Goal: Information Seeking & Learning: Compare options

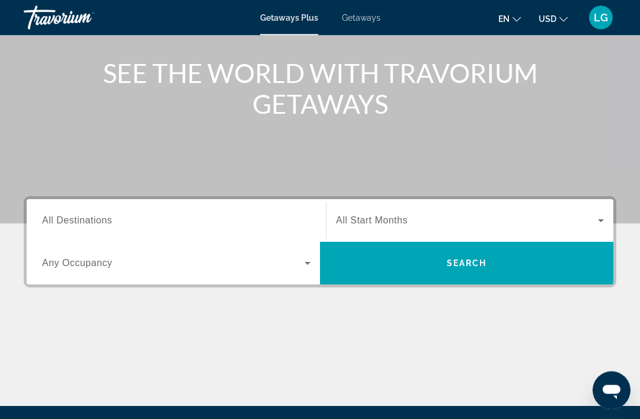
scroll to position [142, 0]
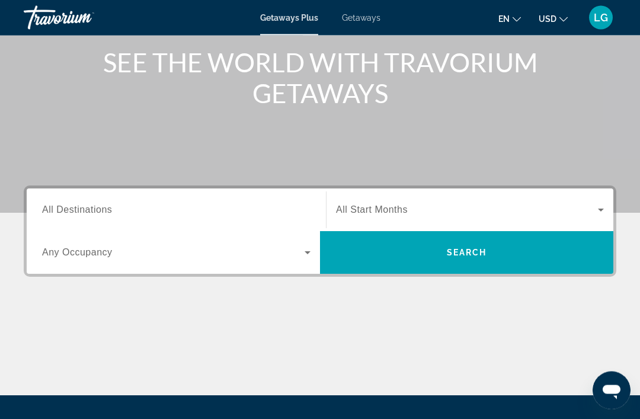
click at [88, 207] on span "All Destinations" at bounding box center [77, 210] width 70 height 10
click at [88, 207] on input "Destination All Destinations" at bounding box center [176, 211] width 268 height 14
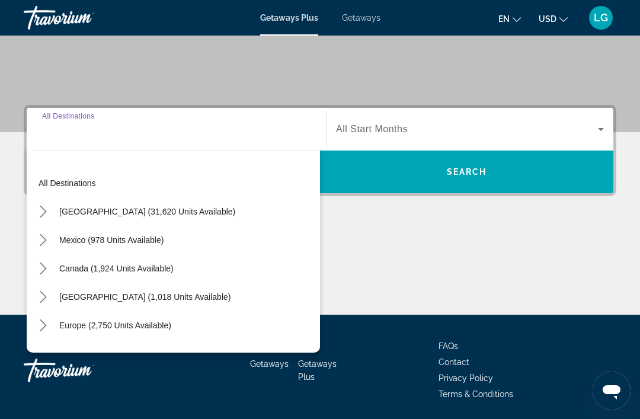
scroll to position [226, 0]
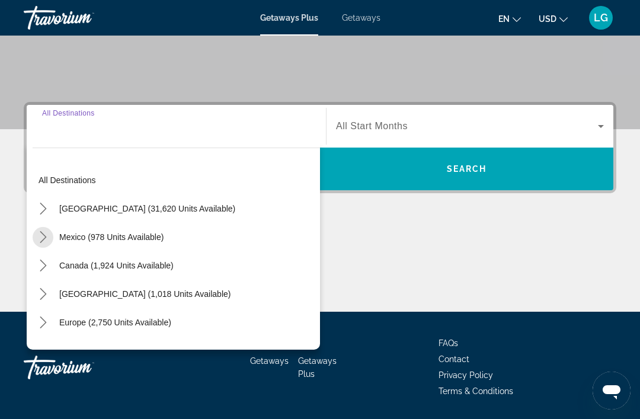
click at [37, 232] on icon "Toggle Mexico (978 units available) submenu" at bounding box center [43, 237] width 12 height 12
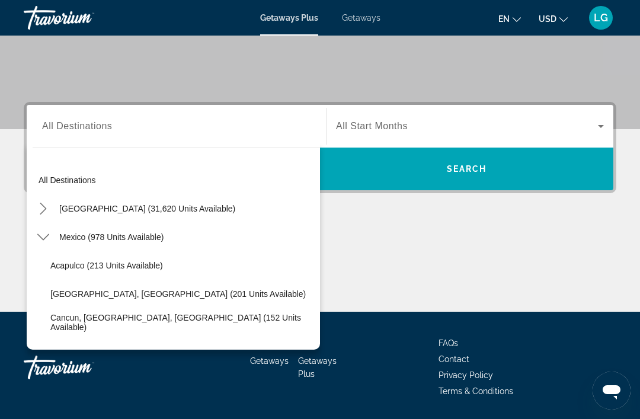
click at [68, 318] on span "Cancun, [GEOGRAPHIC_DATA], [GEOGRAPHIC_DATA] (152 units available)" at bounding box center [182, 322] width 264 height 19
type input "**********"
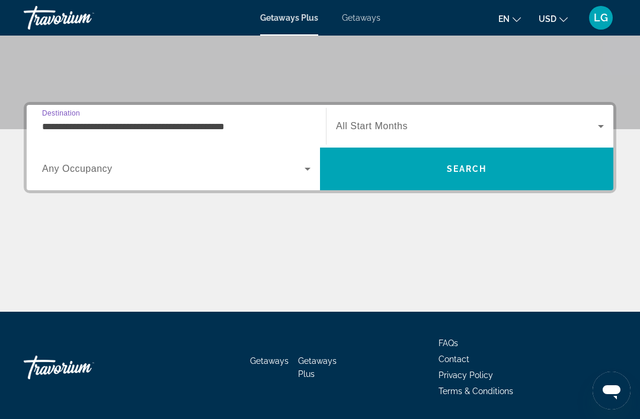
click at [594, 122] on icon "Search widget" at bounding box center [601, 126] width 14 height 14
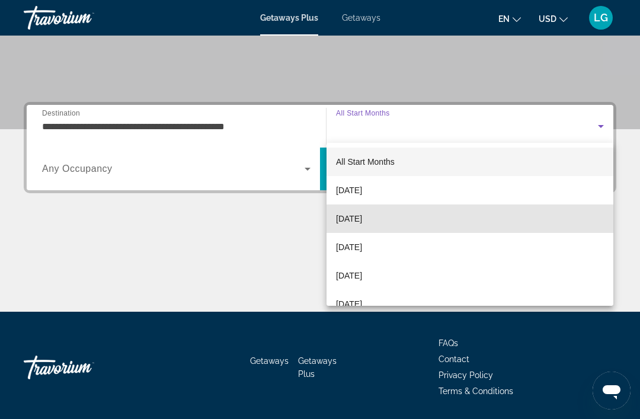
click at [402, 219] on mat-option "[DATE]" at bounding box center [469, 218] width 287 height 28
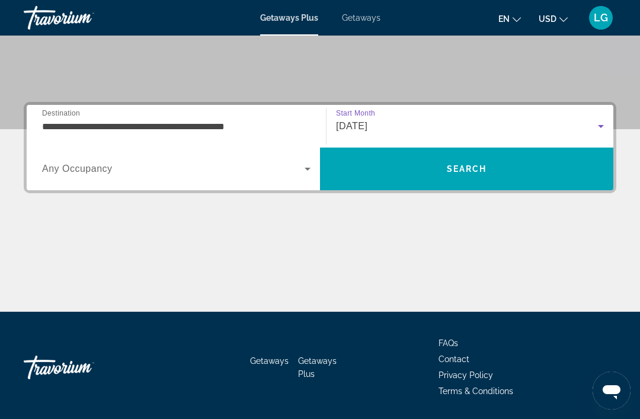
click at [472, 166] on span "Search" at bounding box center [467, 168] width 40 height 9
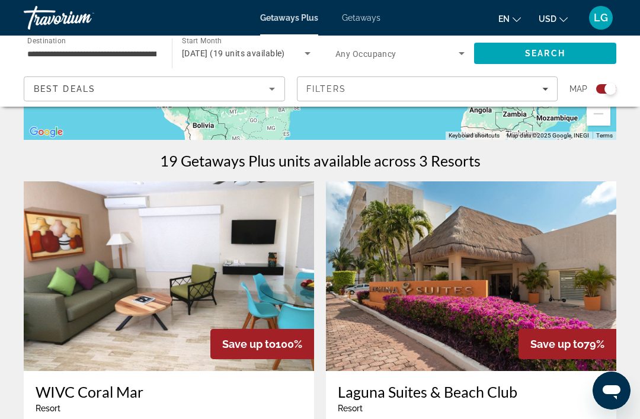
scroll to position [334, 0]
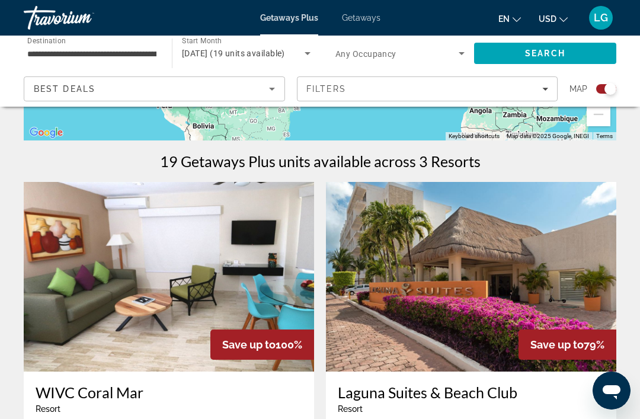
click at [365, 15] on span "Getaways" at bounding box center [361, 17] width 39 height 9
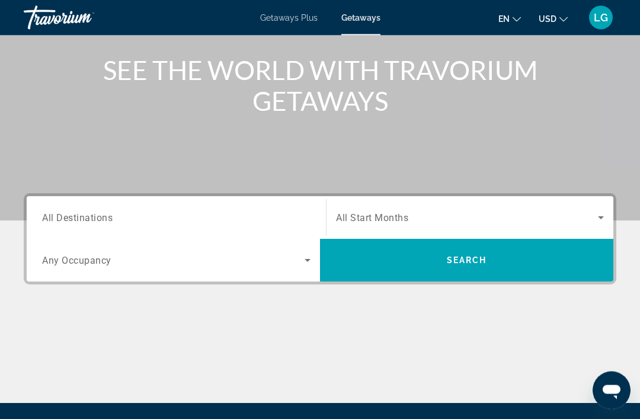
scroll to position [137, 0]
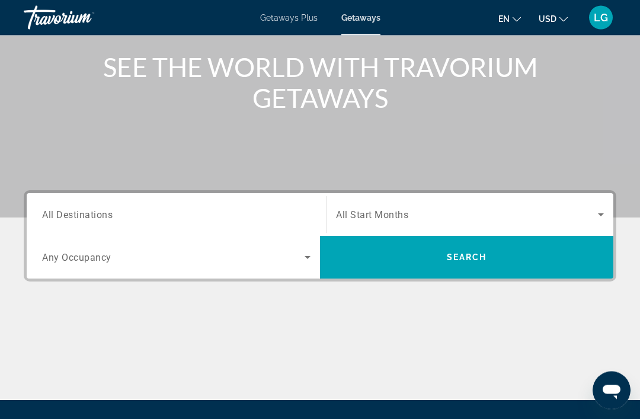
click at [59, 210] on span "All Destinations" at bounding box center [77, 214] width 71 height 11
click at [59, 210] on input "Destination All Destinations" at bounding box center [176, 216] width 268 height 14
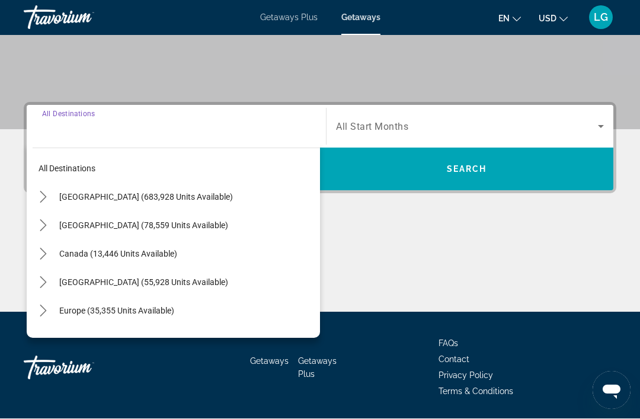
scroll to position [226, 0]
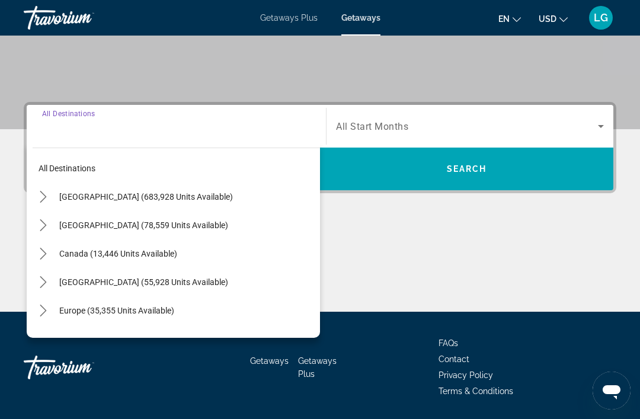
click at [34, 221] on mat-icon "Toggle Mexico (78,559 units available) submenu" at bounding box center [43, 225] width 21 height 21
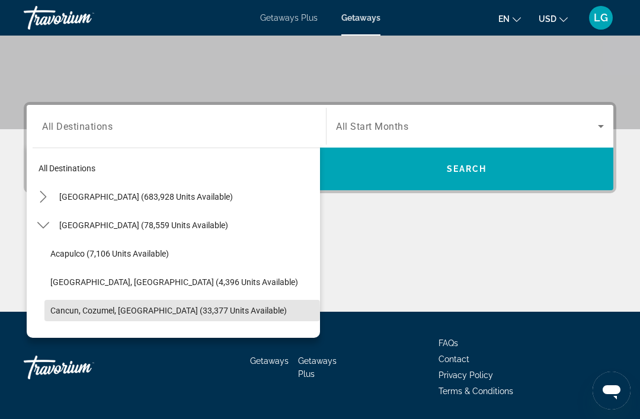
click at [68, 311] on span "Cancun, Cozumel, [GEOGRAPHIC_DATA] (33,377 units available)" at bounding box center [168, 310] width 236 height 9
type input "**********"
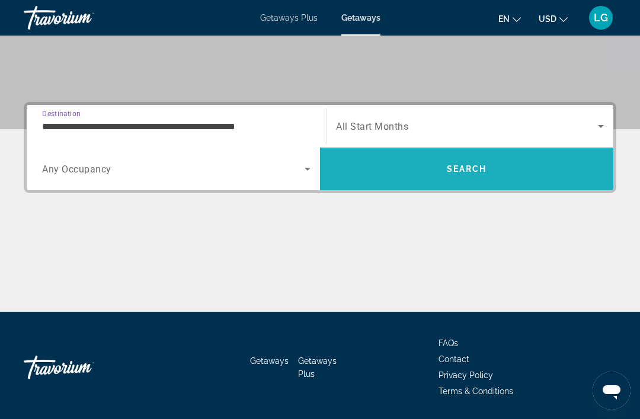
click at [464, 165] on span "Search" at bounding box center [467, 168] width 40 height 9
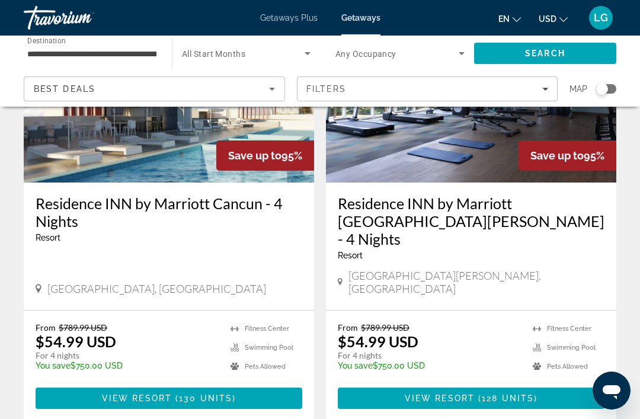
scroll to position [2326, 0]
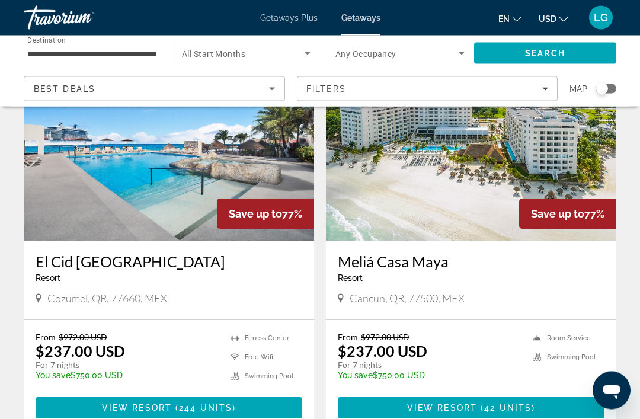
scroll to position [947, 0]
click at [479, 403] on span "Main content" at bounding box center [479, 407] width 4 height 9
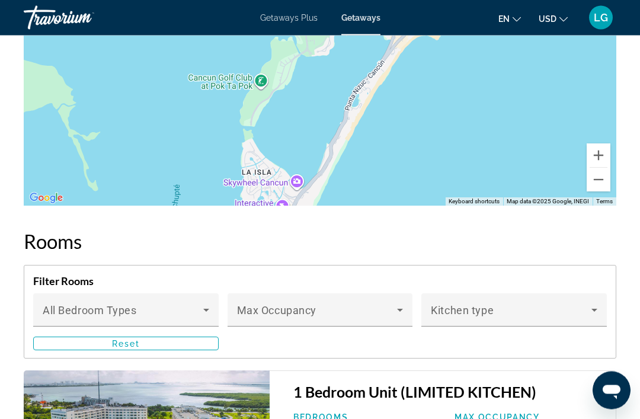
scroll to position [2156, 0]
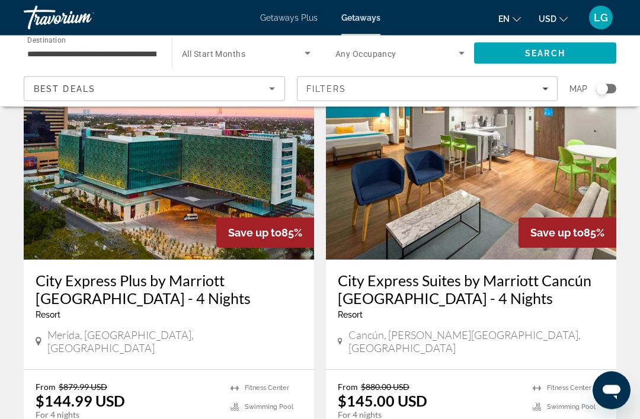
scroll to position [495, 0]
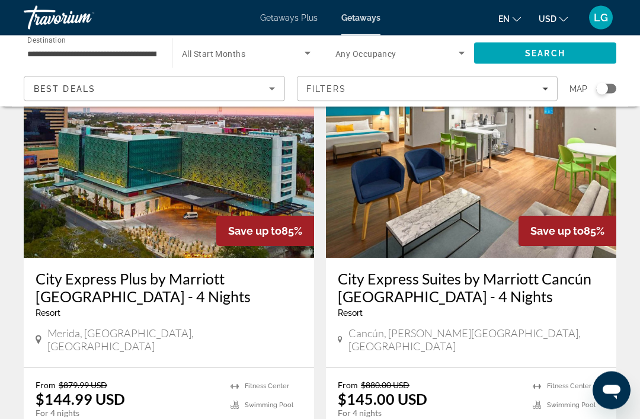
click at [490, 200] on img "Main content" at bounding box center [471, 164] width 290 height 190
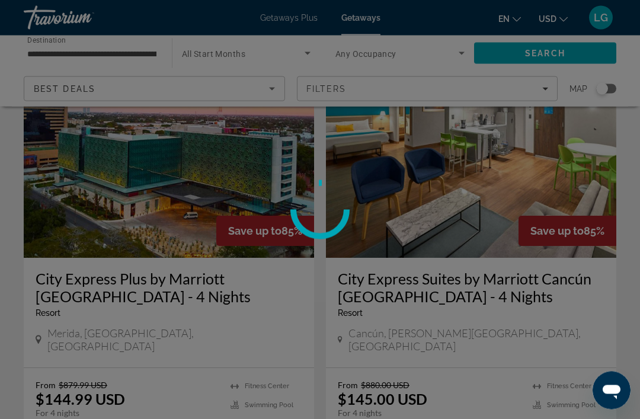
scroll to position [496, 0]
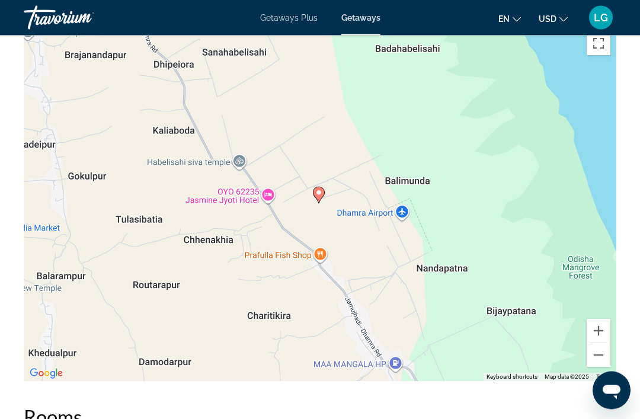
scroll to position [1712, 0]
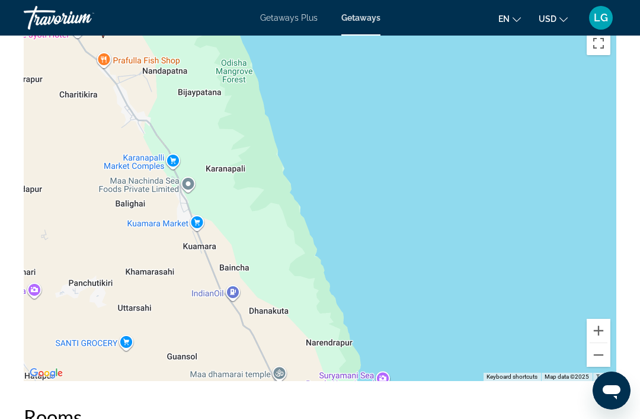
click at [594, 354] on button "Zoom out" at bounding box center [599, 355] width 24 height 24
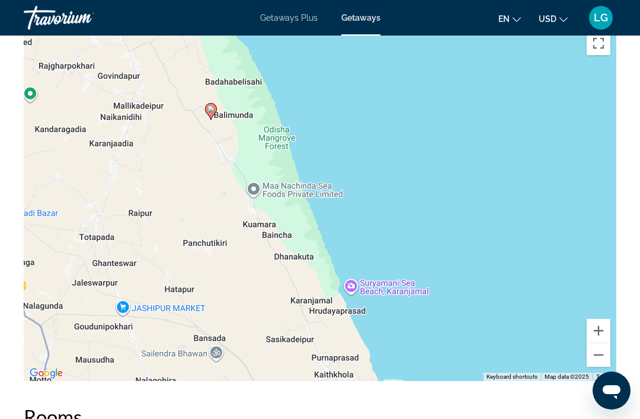
click at [594, 354] on button "Zoom out" at bounding box center [599, 355] width 24 height 24
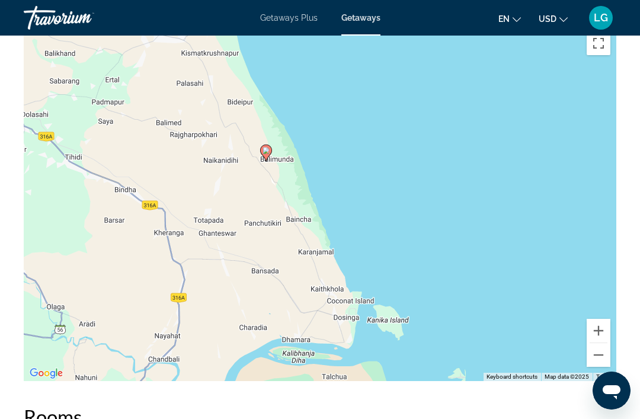
click at [595, 354] on button "Zoom out" at bounding box center [599, 355] width 24 height 24
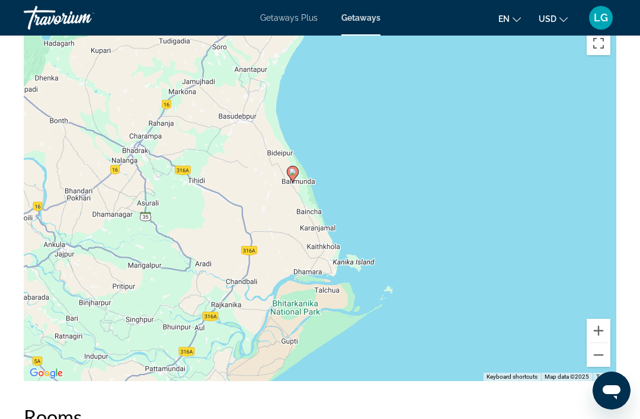
click at [597, 357] on button "Zoom out" at bounding box center [599, 355] width 24 height 24
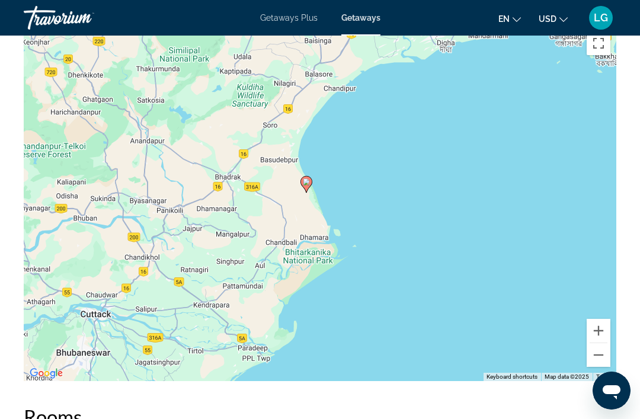
click at [598, 357] on button "Zoom out" at bounding box center [599, 355] width 24 height 24
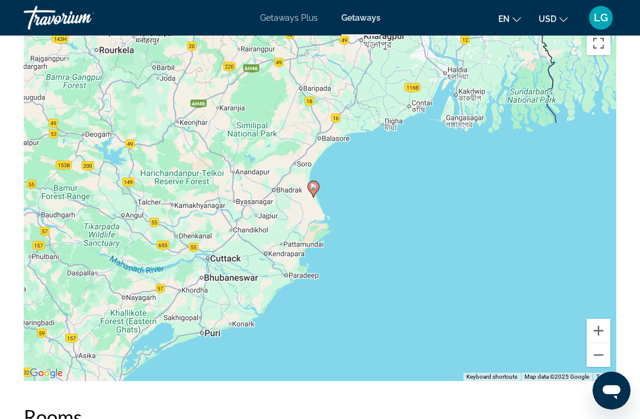
click at [596, 357] on button "Zoom out" at bounding box center [599, 355] width 24 height 24
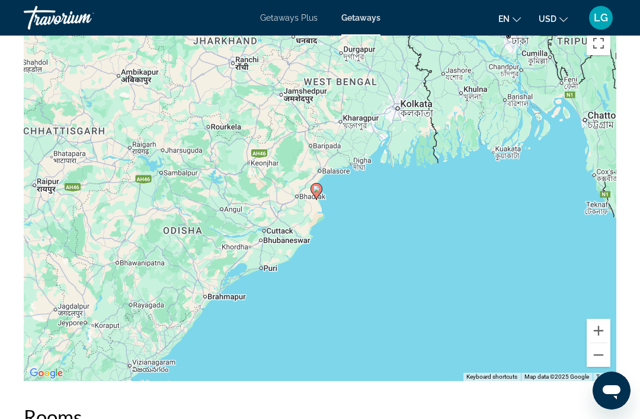
click at [594, 357] on button "Zoom out" at bounding box center [599, 355] width 24 height 24
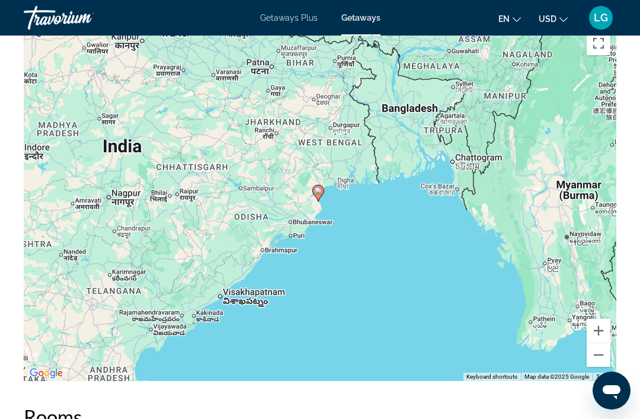
click at [597, 357] on button "Zoom out" at bounding box center [599, 355] width 24 height 24
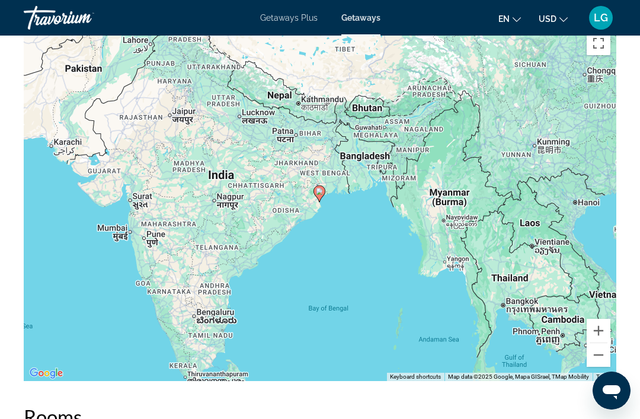
click at [595, 357] on button "Zoom out" at bounding box center [599, 355] width 24 height 24
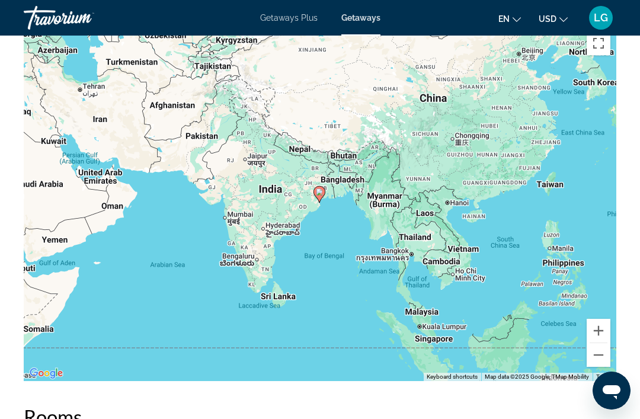
click at [597, 322] on button "Zoom in" at bounding box center [599, 331] width 24 height 24
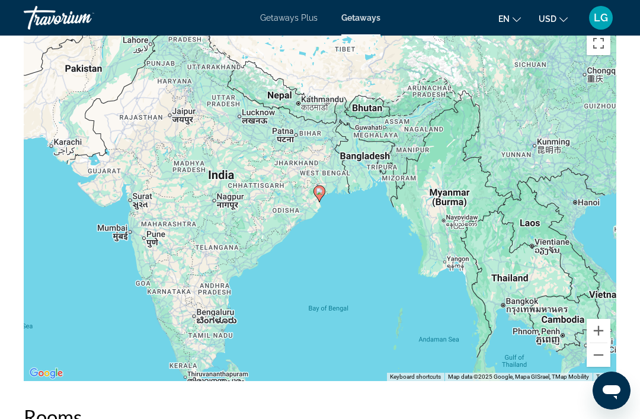
click at [595, 325] on button "Zoom in" at bounding box center [599, 331] width 24 height 24
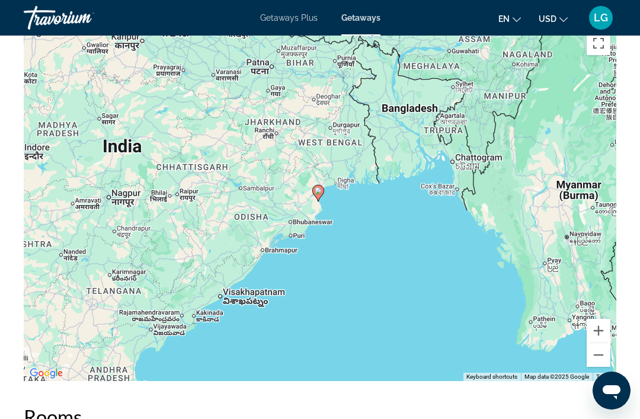
click at [597, 322] on button "Zoom in" at bounding box center [599, 331] width 24 height 24
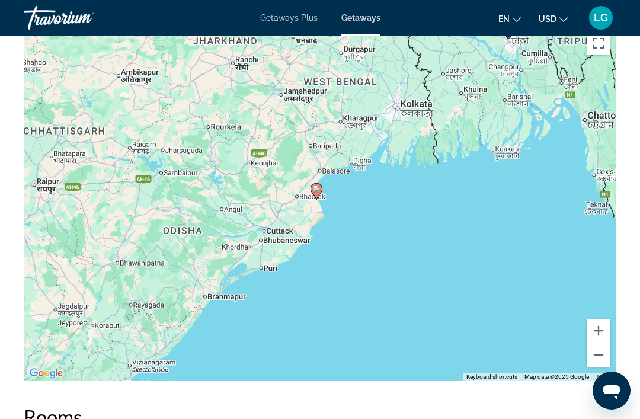
click at [597, 324] on button "Zoom in" at bounding box center [599, 331] width 24 height 24
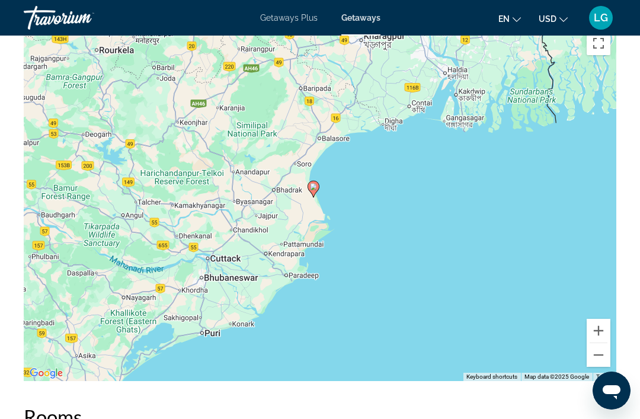
click at [597, 326] on button "Zoom in" at bounding box center [599, 331] width 24 height 24
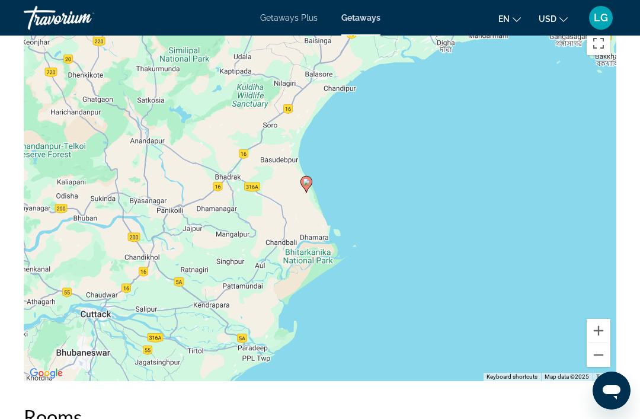
click at [598, 328] on button "Zoom in" at bounding box center [599, 331] width 24 height 24
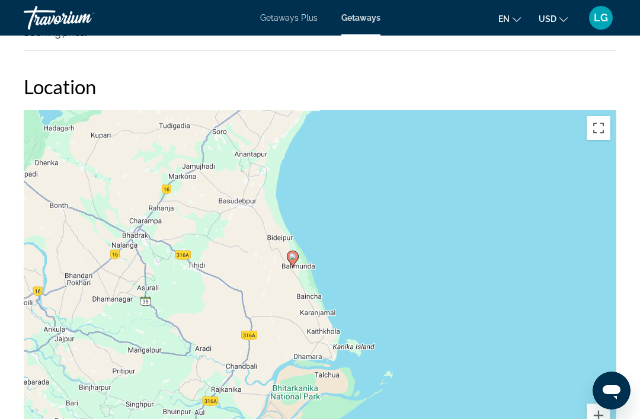
scroll to position [1623, 0]
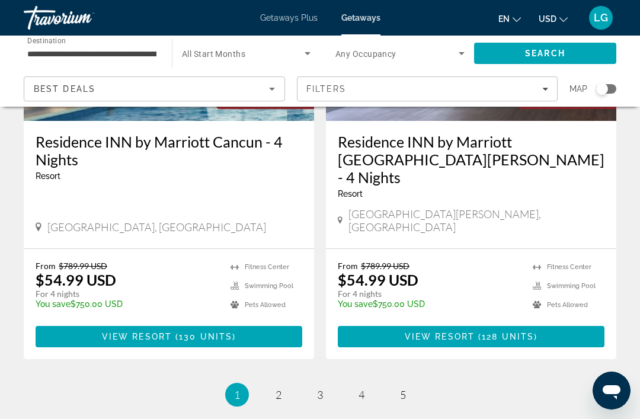
scroll to position [2388, 0]
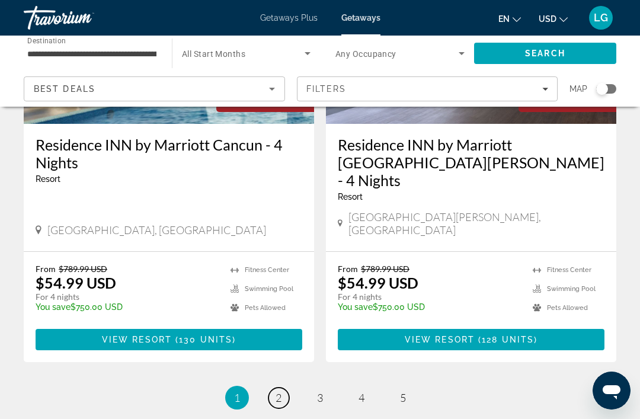
click at [268, 387] on link "page 2" at bounding box center [278, 397] width 21 height 21
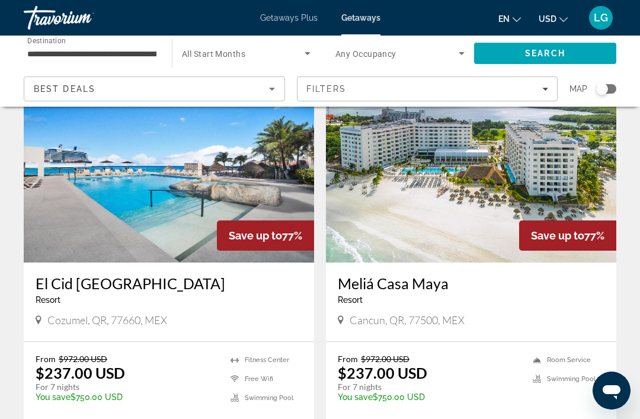
scroll to position [924, 0]
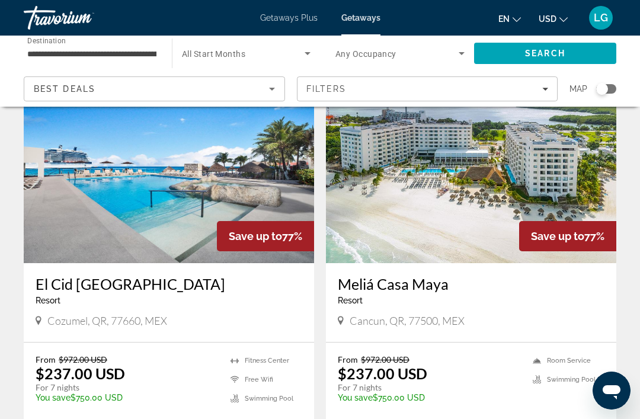
click at [455, 296] on div "Resort - This is an adults only resort" at bounding box center [471, 300] width 267 height 9
click at [495, 204] on img "Main content" at bounding box center [471, 168] width 290 height 190
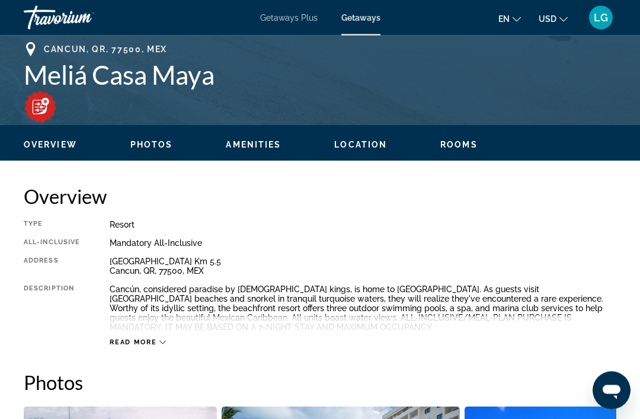
scroll to position [471, 0]
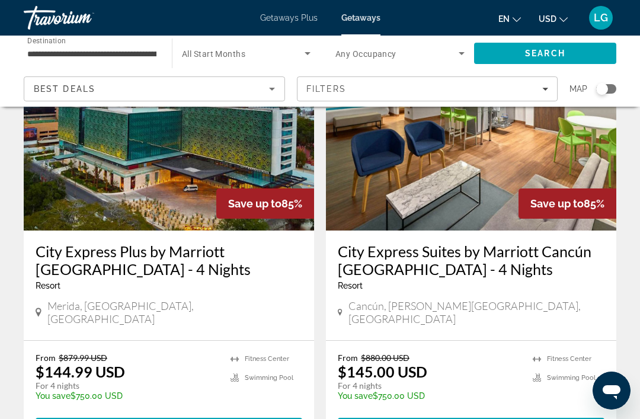
scroll to position [523, 0]
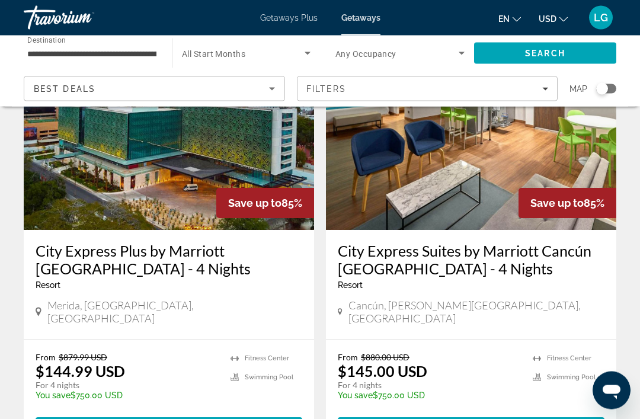
click at [524, 150] on img "Main content" at bounding box center [471, 136] width 290 height 190
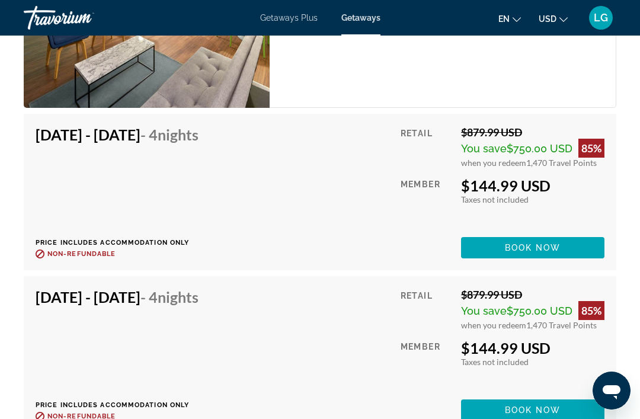
scroll to position [2314, 0]
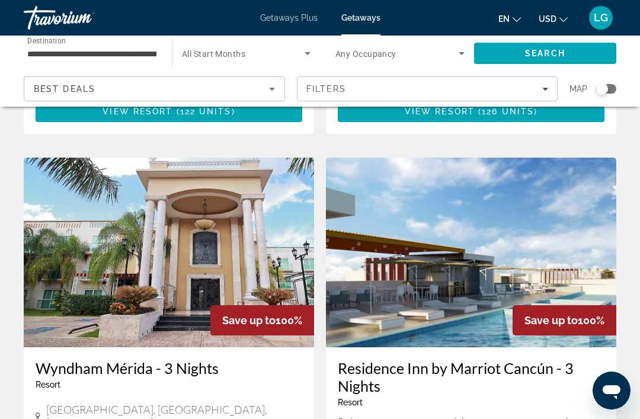
scroll to position [453, 0]
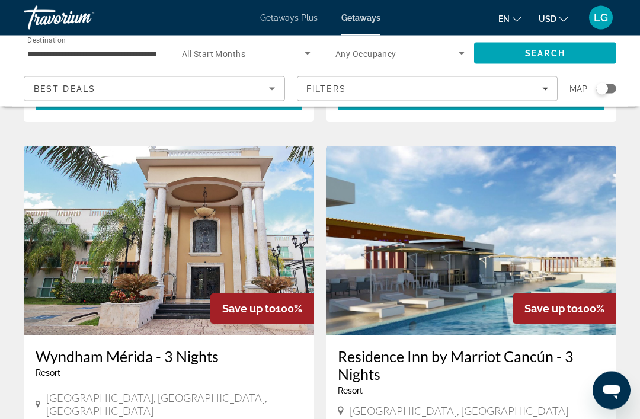
click at [444, 348] on h3 "Residence Inn by Marriot Cancún - 3 Nights" at bounding box center [471, 366] width 267 height 36
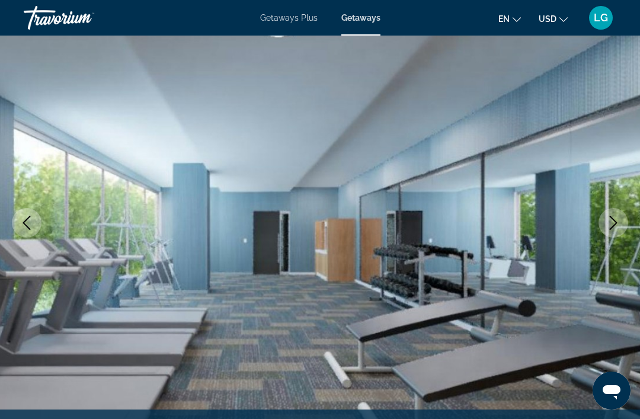
scroll to position [95, 0]
click at [611, 220] on icon "Next image" at bounding box center [613, 222] width 14 height 14
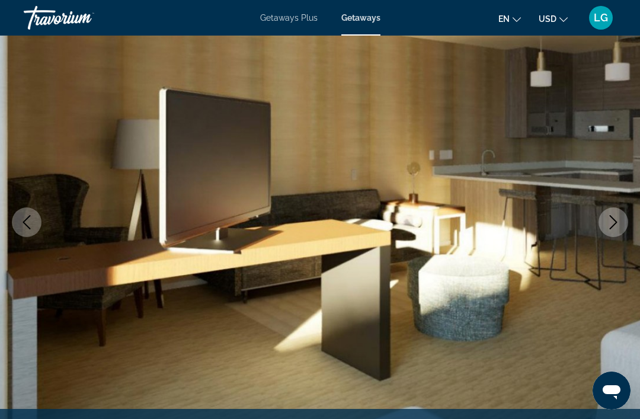
click at [613, 232] on button "Next image" at bounding box center [613, 222] width 30 height 30
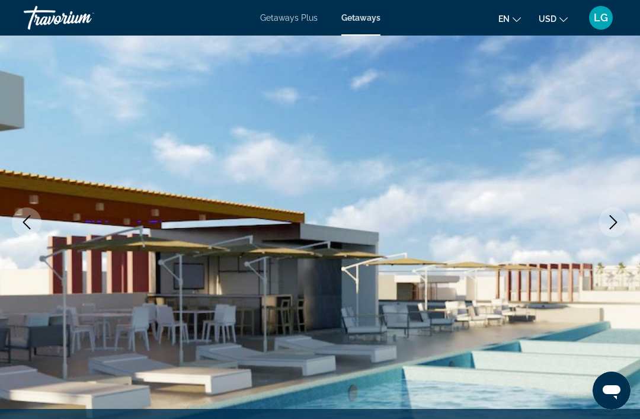
click at [608, 233] on button "Next image" at bounding box center [613, 222] width 30 height 30
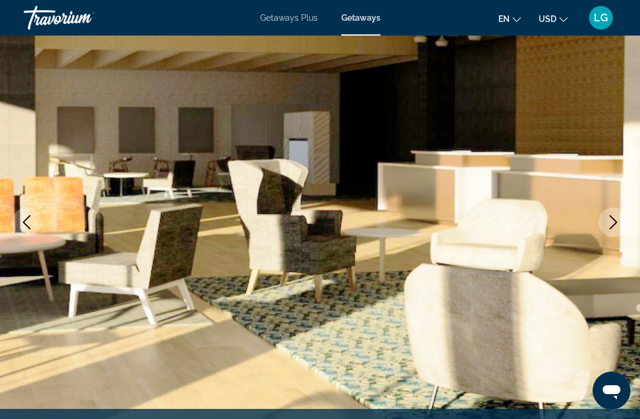
click at [610, 227] on icon "Next image" at bounding box center [613, 222] width 14 height 14
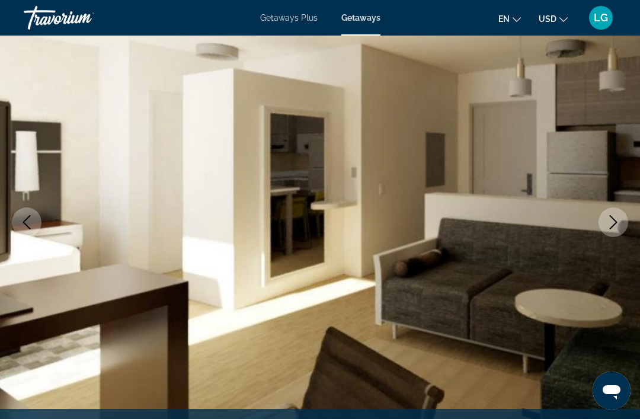
click at [608, 230] on button "Next image" at bounding box center [613, 222] width 30 height 30
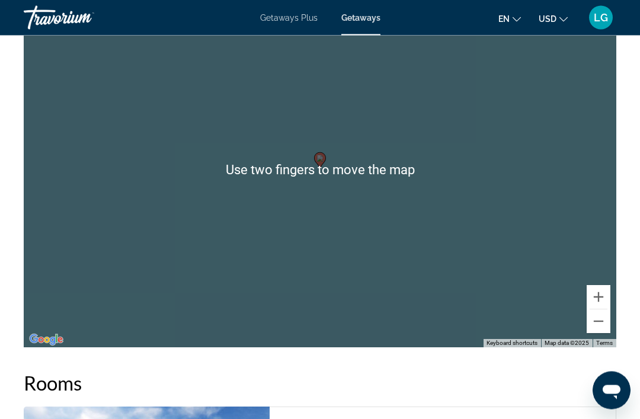
scroll to position [2121, 0]
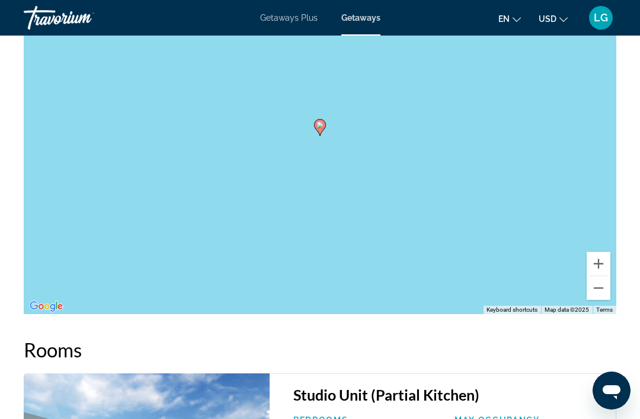
click at [598, 287] on button "Zoom out" at bounding box center [599, 288] width 24 height 24
click at [601, 285] on button "Zoom out" at bounding box center [599, 288] width 24 height 24
click at [604, 280] on button "Zoom out" at bounding box center [599, 288] width 24 height 24
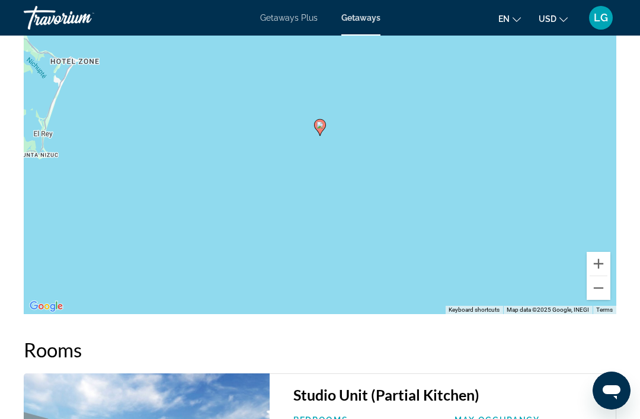
click at [601, 282] on button "Zoom out" at bounding box center [599, 288] width 24 height 24
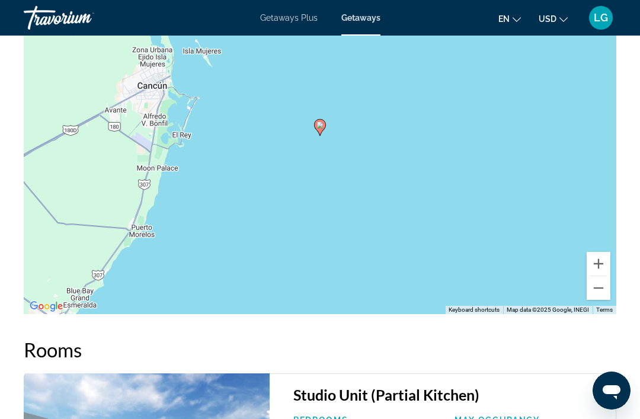
click at [600, 283] on button "Zoom out" at bounding box center [599, 288] width 24 height 24
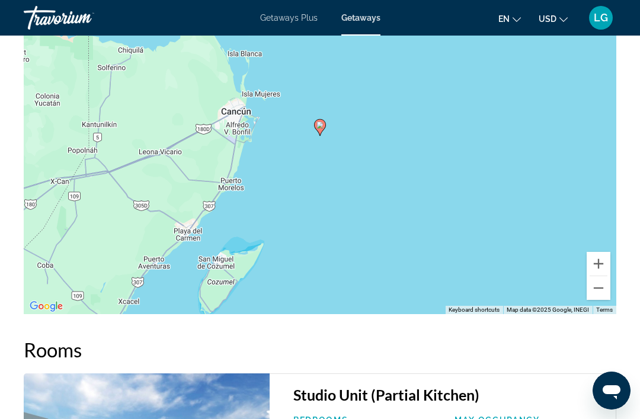
click at [601, 281] on button "Zoom out" at bounding box center [599, 288] width 24 height 24
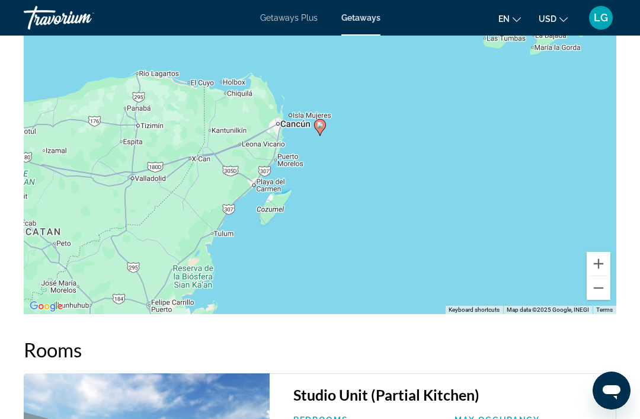
click at [604, 283] on button "Zoom out" at bounding box center [599, 288] width 24 height 24
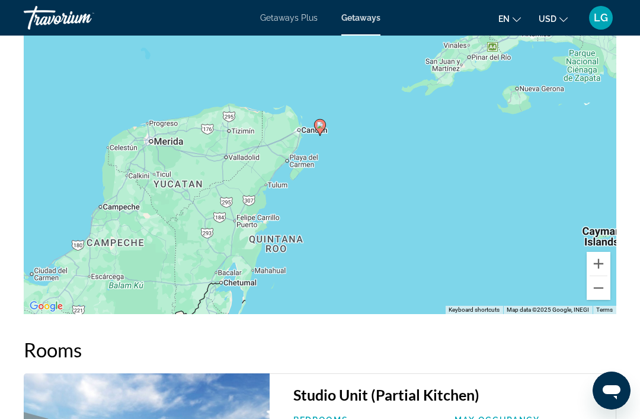
click at [599, 284] on button "Zoom out" at bounding box center [599, 288] width 24 height 24
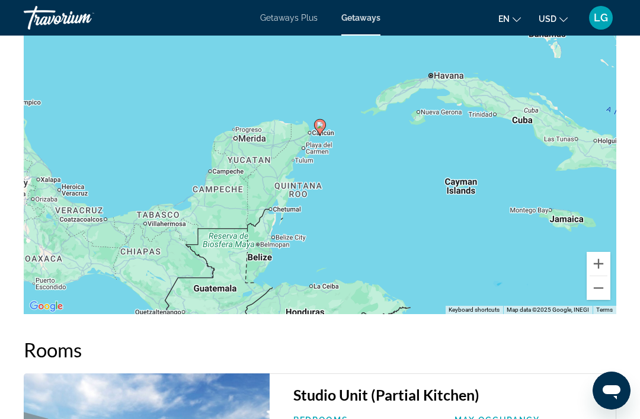
click at [598, 285] on button "Zoom out" at bounding box center [599, 288] width 24 height 24
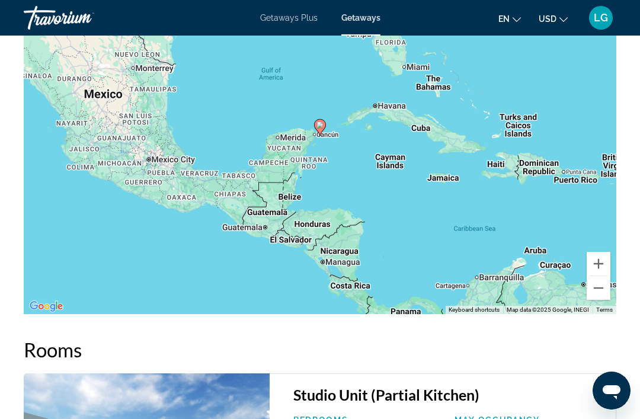
click at [598, 285] on button "Zoom out" at bounding box center [599, 288] width 24 height 24
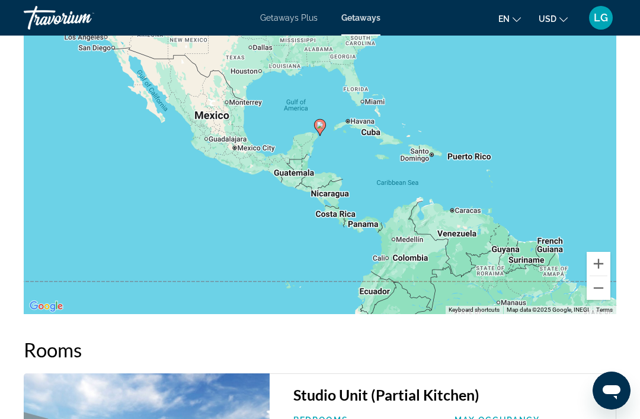
click at [598, 258] on button "Zoom in" at bounding box center [599, 264] width 24 height 24
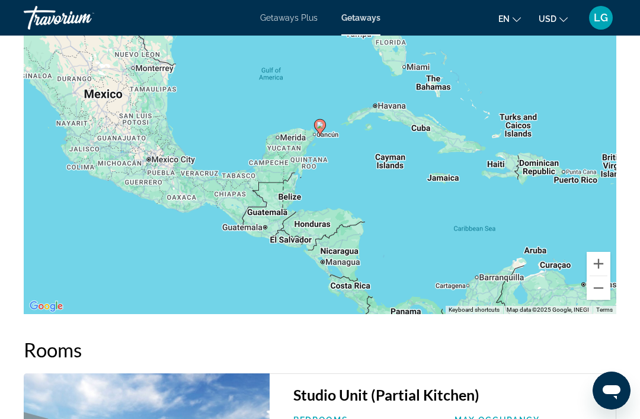
click at [597, 258] on button "Zoom in" at bounding box center [599, 264] width 24 height 24
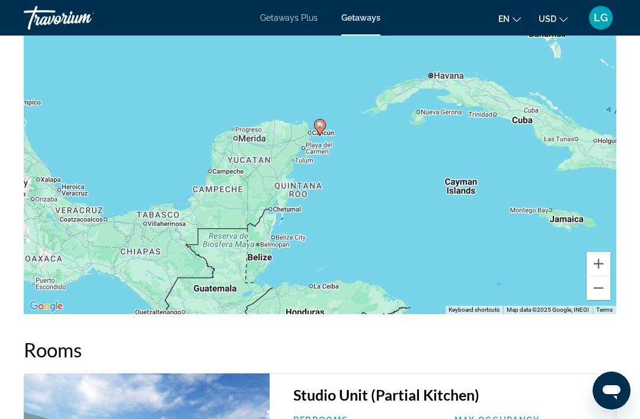
click at [600, 256] on button "Zoom in" at bounding box center [599, 264] width 24 height 24
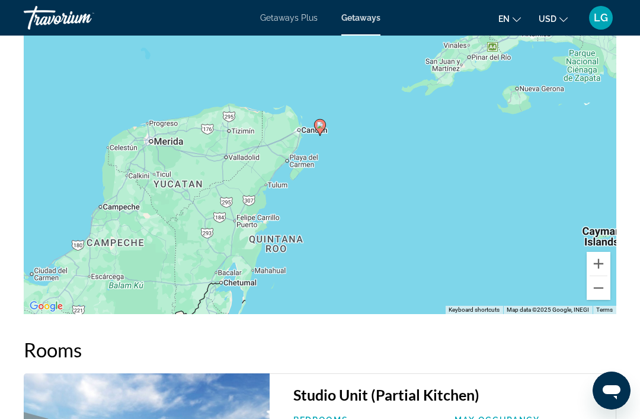
click at [317, 129] on image "Main content" at bounding box center [319, 124] width 7 height 7
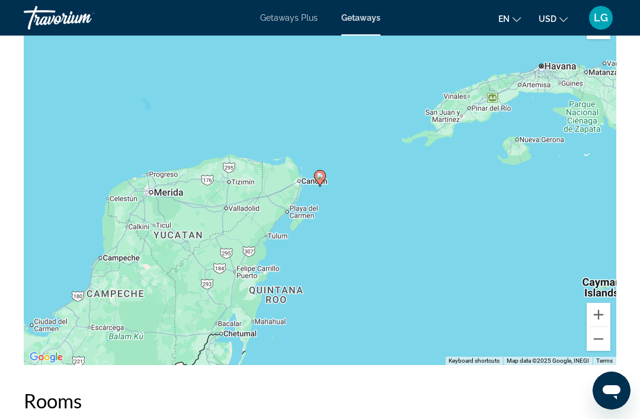
click at [321, 172] on image "Main content" at bounding box center [319, 175] width 7 height 7
click at [324, 171] on gmp-advanced-marker "Main content" at bounding box center [320, 178] width 12 height 18
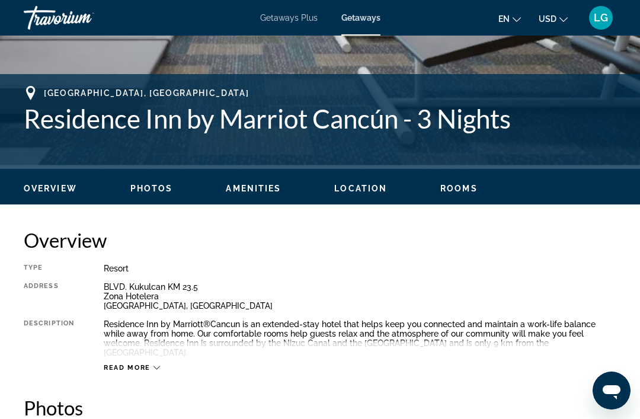
scroll to position [431, 0]
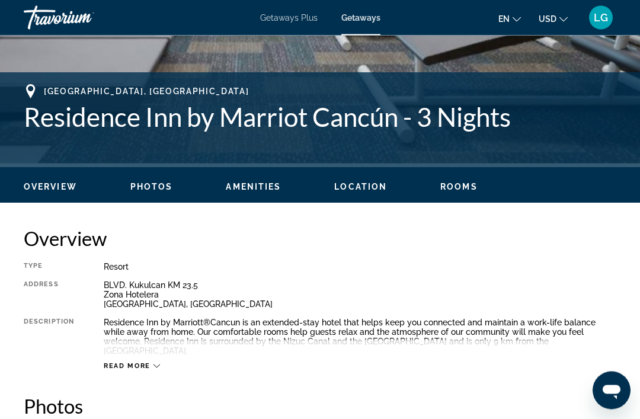
click at [140, 363] on span "Read more" at bounding box center [127, 367] width 47 height 8
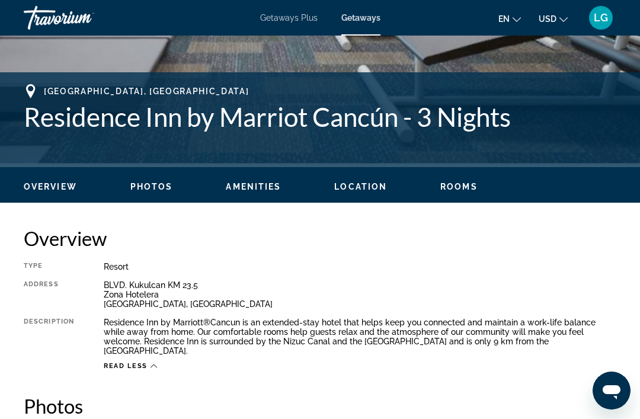
click at [142, 362] on span "Read less" at bounding box center [126, 366] width 44 height 8
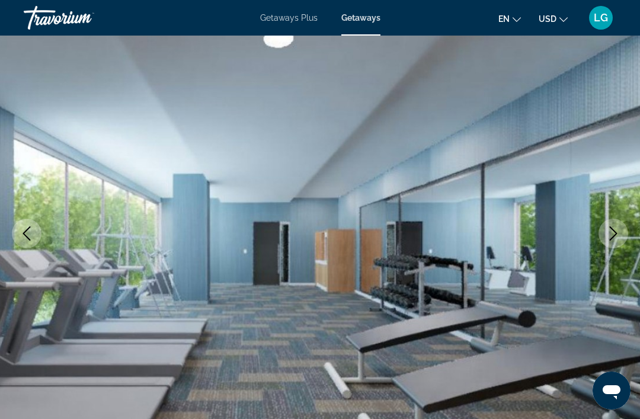
scroll to position [83, 0]
click at [608, 223] on button "Next image" at bounding box center [613, 234] width 30 height 30
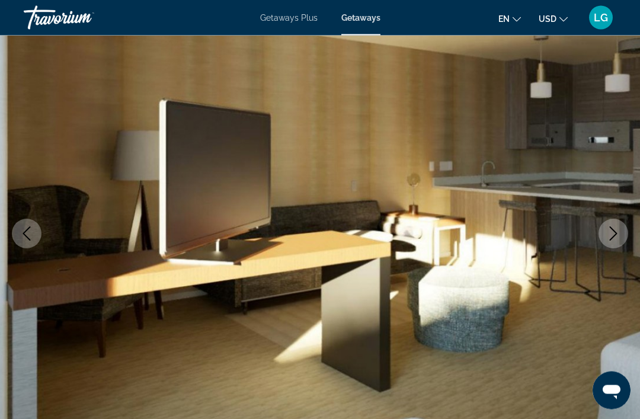
click at [603, 230] on button "Next image" at bounding box center [613, 234] width 30 height 30
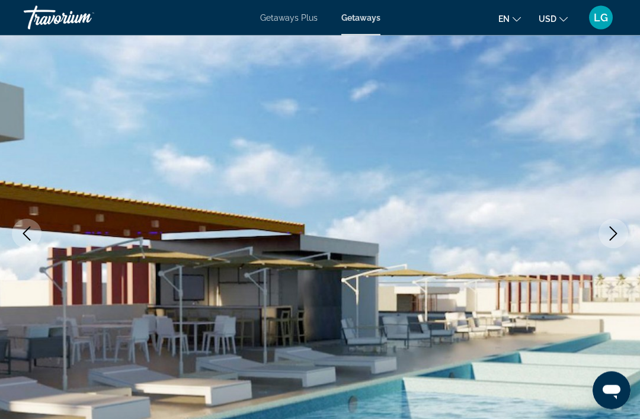
click at [605, 232] on button "Next image" at bounding box center [613, 234] width 30 height 30
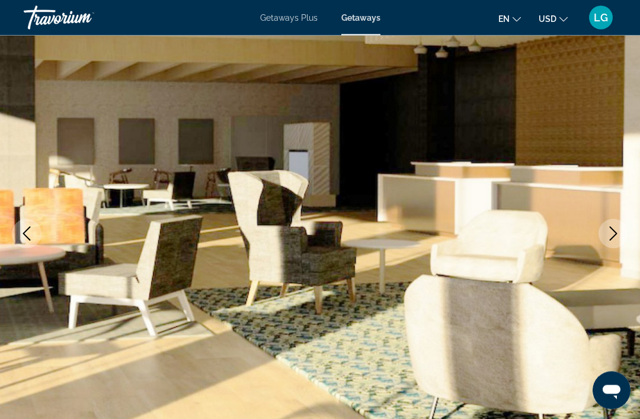
click at [605, 233] on button "Next image" at bounding box center [613, 234] width 30 height 30
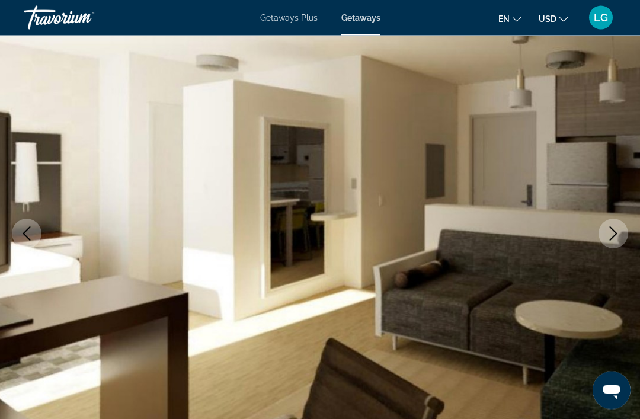
click at [604, 232] on button "Next image" at bounding box center [613, 234] width 30 height 30
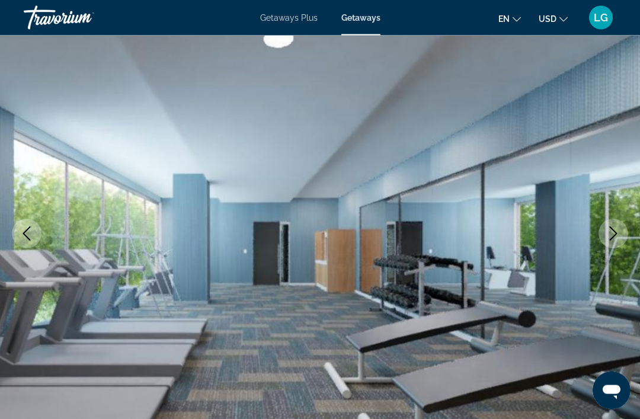
click at [609, 233] on icon "Next image" at bounding box center [613, 234] width 14 height 14
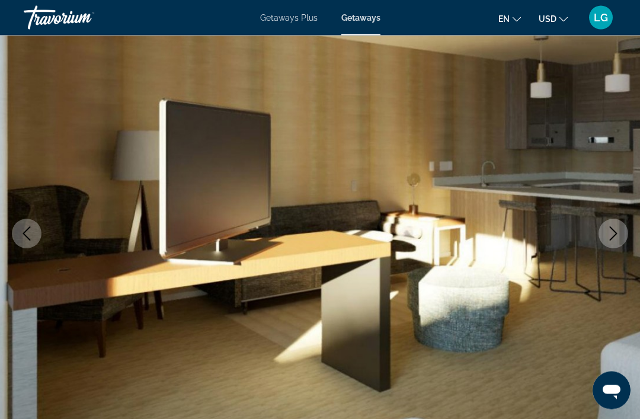
click at [611, 228] on icon "Next image" at bounding box center [614, 234] width 8 height 14
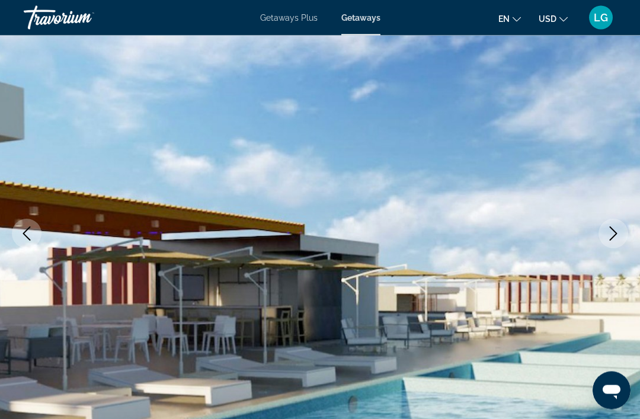
click at [608, 232] on icon "Next image" at bounding box center [613, 234] width 14 height 14
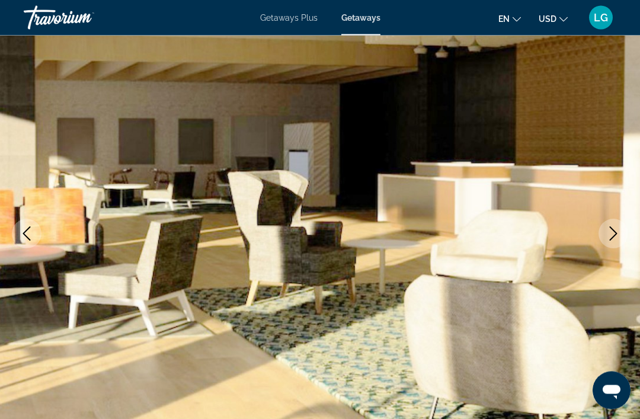
click at [612, 227] on icon "Next image" at bounding box center [613, 234] width 14 height 14
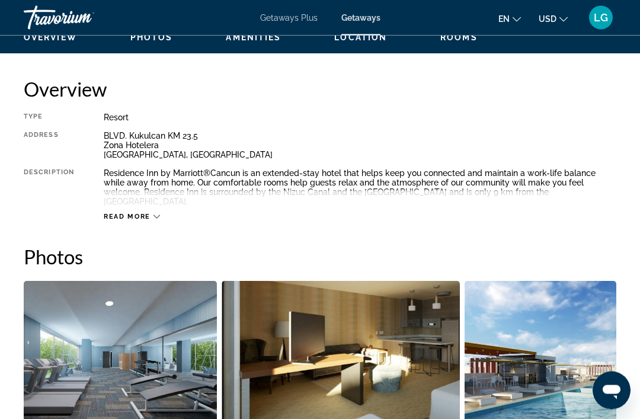
scroll to position [568, 0]
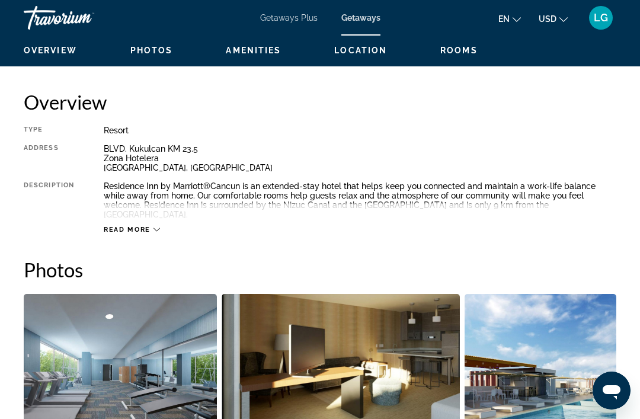
click at [127, 226] on span "Read more" at bounding box center [127, 230] width 47 height 8
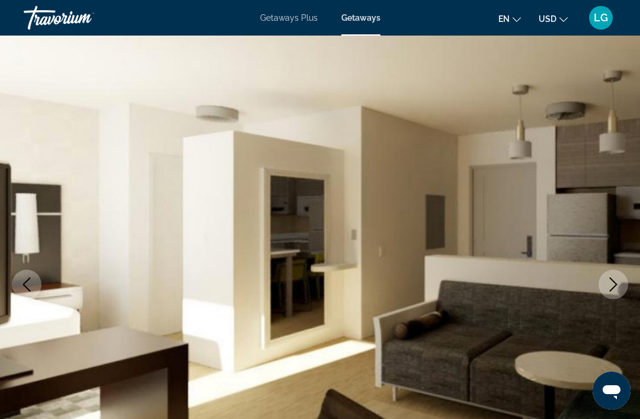
scroll to position [0, 0]
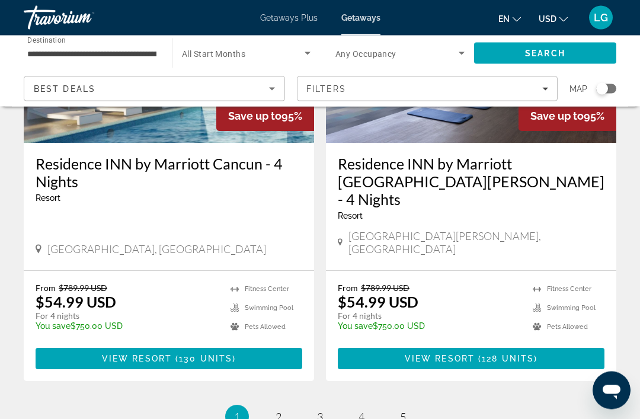
scroll to position [2363, 0]
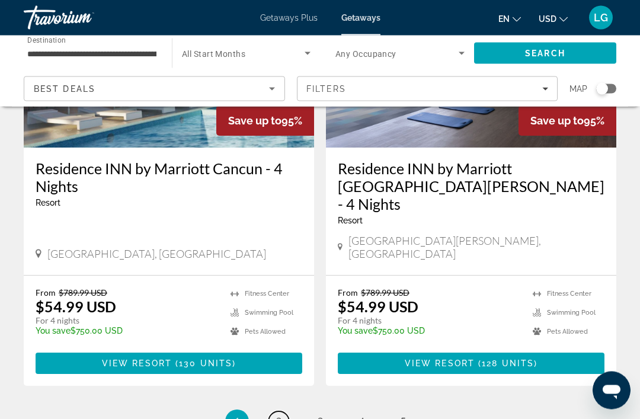
click at [273, 412] on link "page 2" at bounding box center [278, 422] width 21 height 21
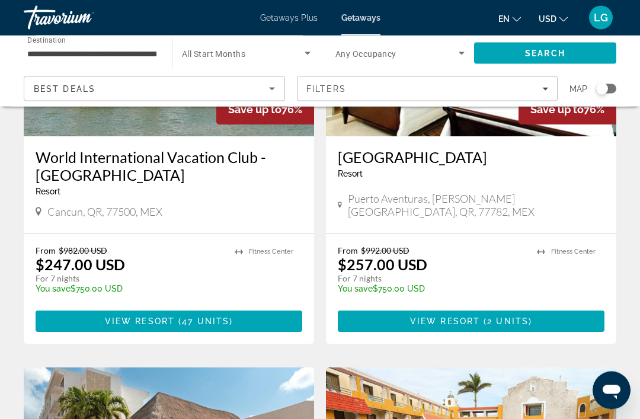
scroll to position [1870, 0]
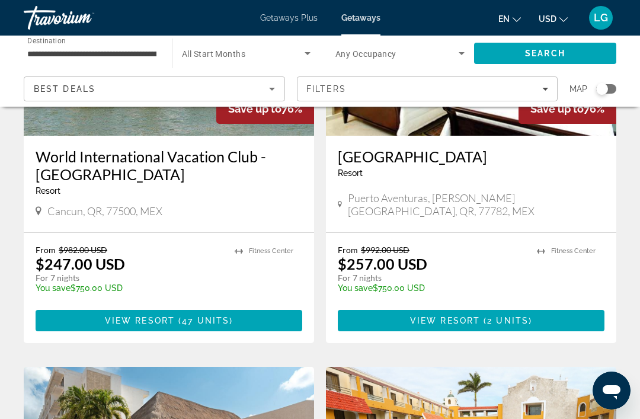
click at [280, 21] on span "Getaways Plus" at bounding box center [288, 17] width 57 height 9
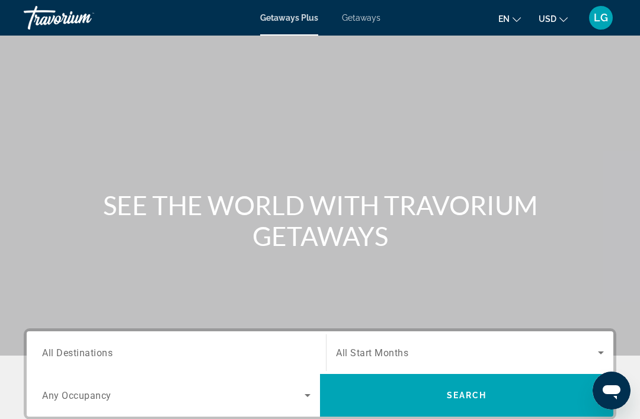
click at [56, 350] on span "All Destinations" at bounding box center [77, 352] width 71 height 11
click at [56, 350] on input "Destination All Destinations" at bounding box center [176, 353] width 268 height 14
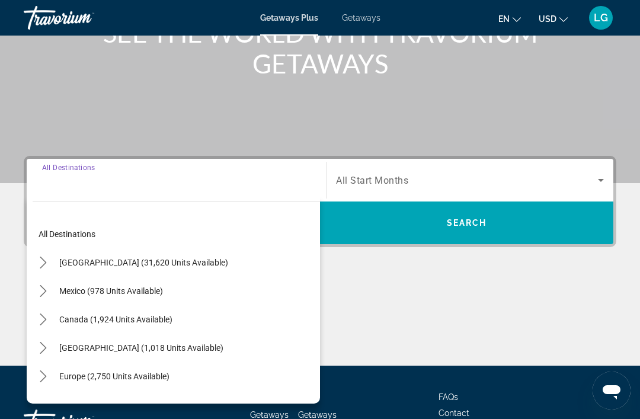
scroll to position [225, 0]
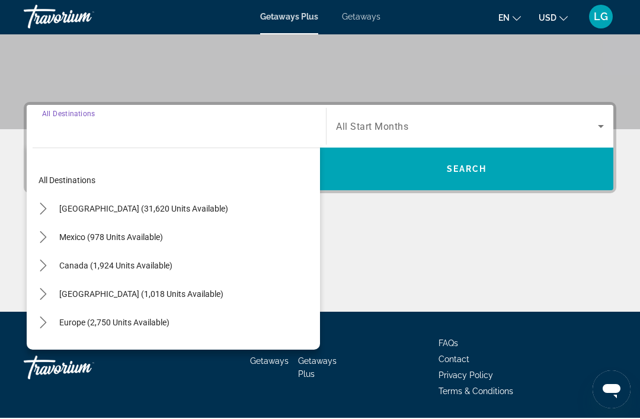
click at [39, 235] on icon "Toggle Mexico (978 units available) submenu" at bounding box center [43, 238] width 12 height 12
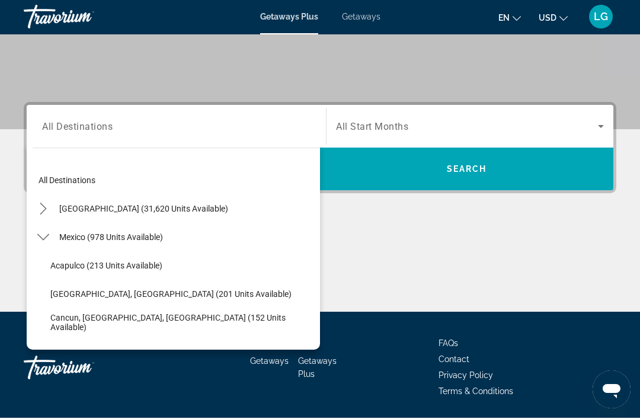
scroll to position [226, 0]
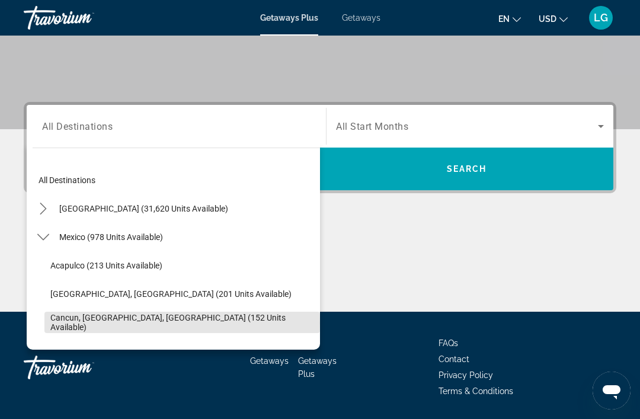
click at [59, 323] on span "Cancun, [GEOGRAPHIC_DATA], [GEOGRAPHIC_DATA] (152 units available)" at bounding box center [182, 322] width 264 height 19
type input "**********"
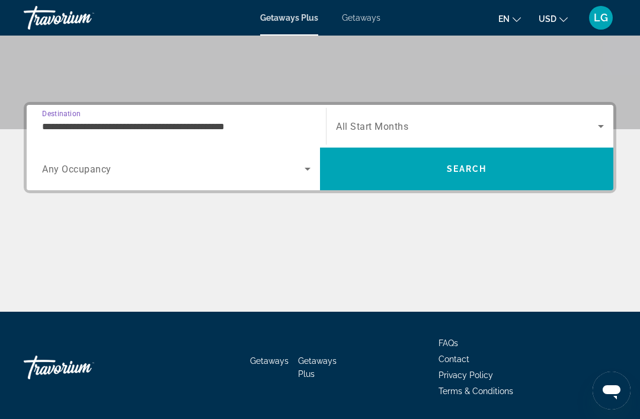
click at [467, 165] on span "Search" at bounding box center [467, 168] width 40 height 9
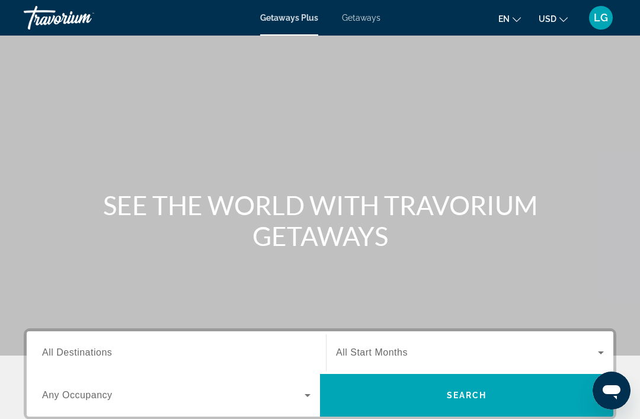
click at [361, 15] on span "Getaways" at bounding box center [361, 17] width 39 height 9
click at [101, 348] on span "All Destinations" at bounding box center [77, 352] width 70 height 10
click at [101, 348] on input "Destination All Destinations" at bounding box center [176, 353] width 268 height 14
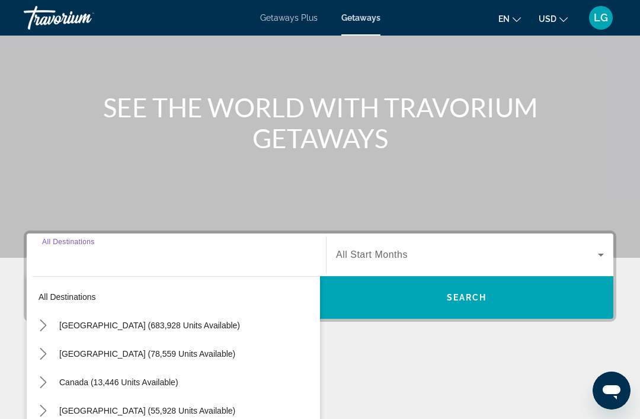
scroll to position [264, 0]
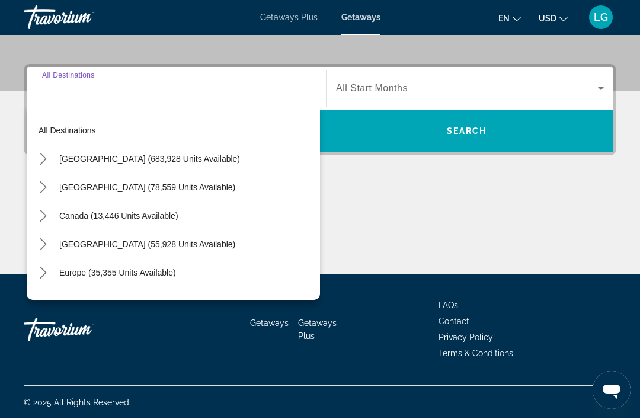
click at [42, 164] on icon "Toggle United States (683,928 units available) submenu" at bounding box center [43, 159] width 7 height 12
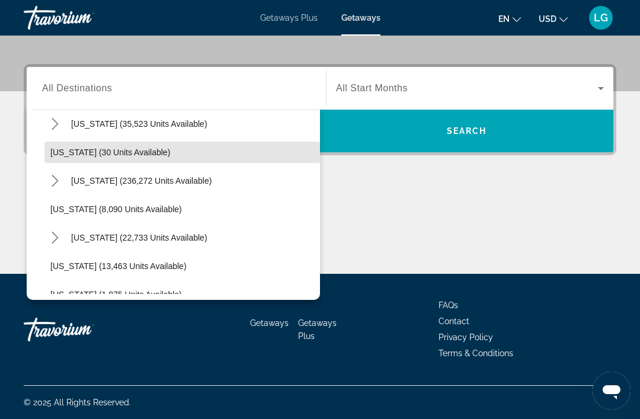
scroll to position [153, 0]
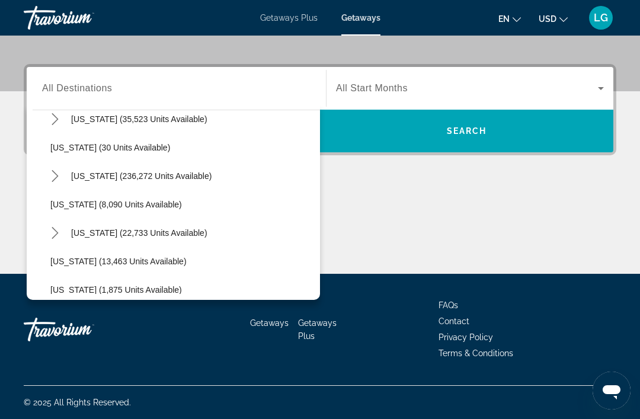
click at [177, 177] on span "Florida (236,272 units available)" at bounding box center [141, 175] width 140 height 9
type input "**********"
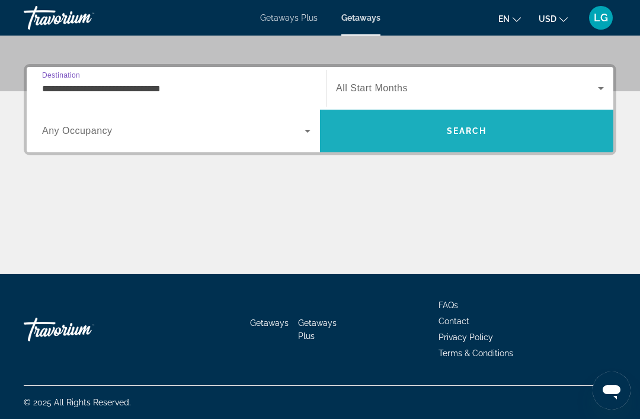
click at [463, 133] on span "Search" at bounding box center [467, 130] width 40 height 9
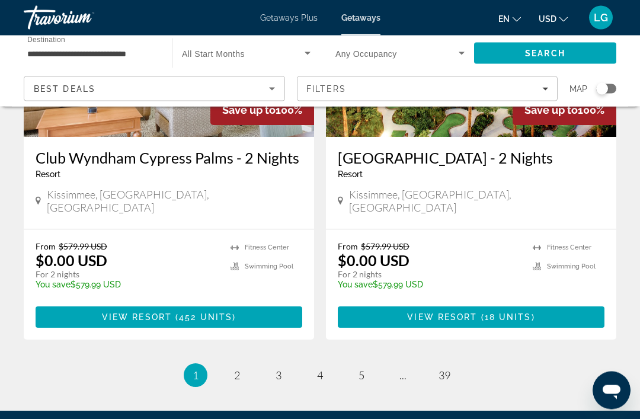
scroll to position [2294, 0]
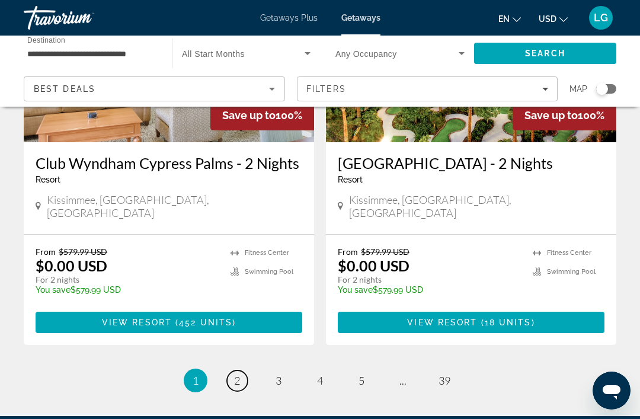
click at [240, 374] on span "2" at bounding box center [237, 380] width 6 height 13
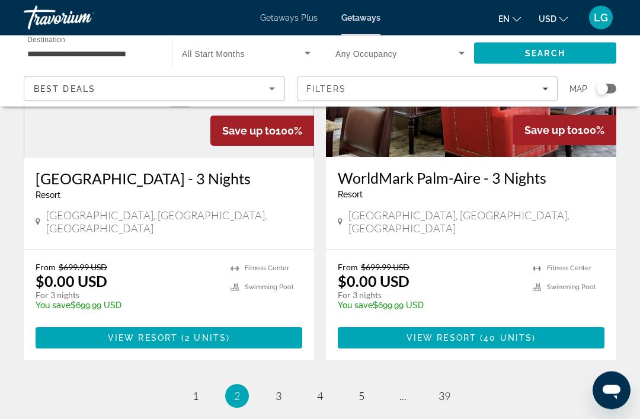
scroll to position [2298, 0]
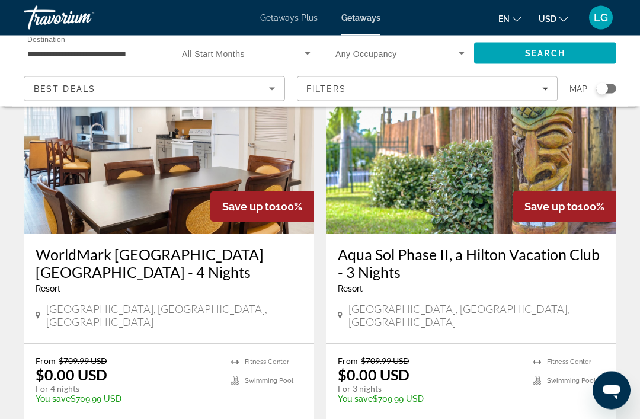
scroll to position [2290, 0]
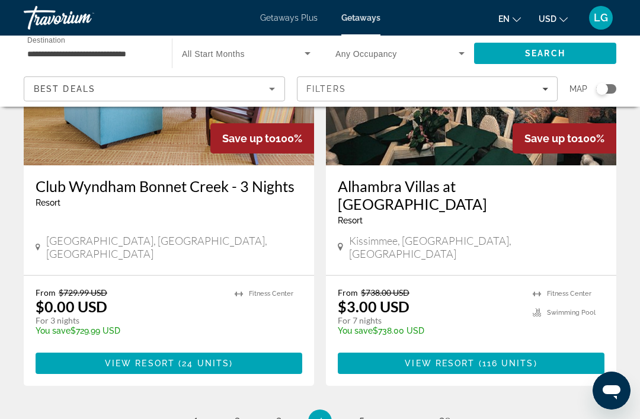
scroll to position [2288, 0]
click at [355, 412] on link "page 5" at bounding box center [361, 422] width 21 height 21
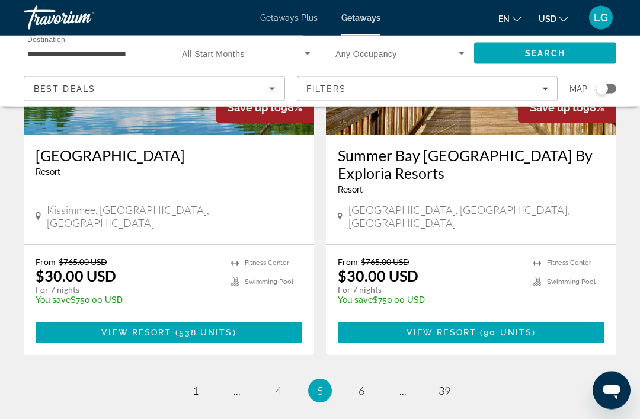
scroll to position [2350, 0]
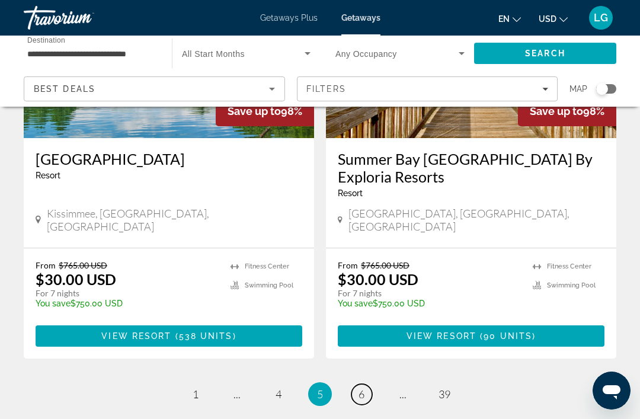
click at [371, 384] on link "page 6" at bounding box center [361, 394] width 21 height 21
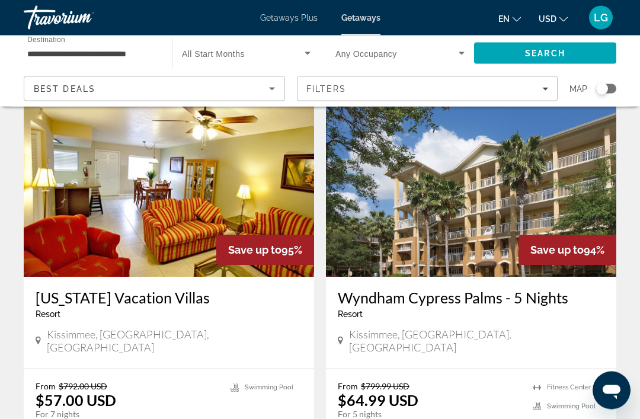
scroll to position [2196, 0]
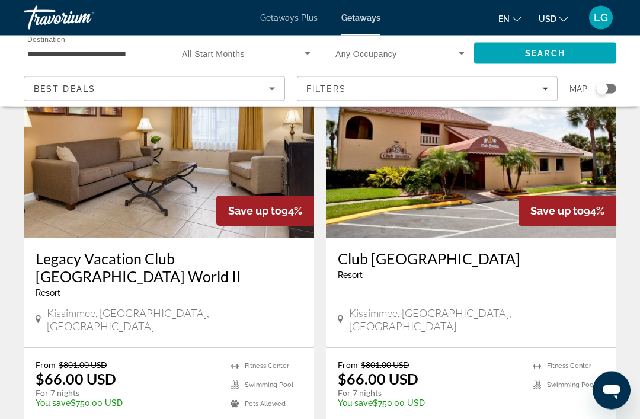
scroll to position [2355, 0]
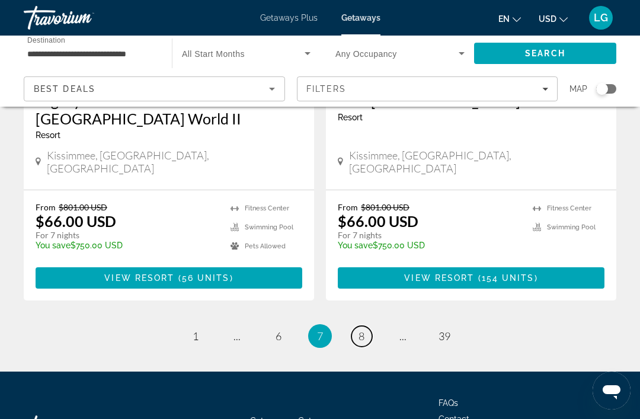
click at [367, 326] on link "page 8" at bounding box center [361, 336] width 21 height 21
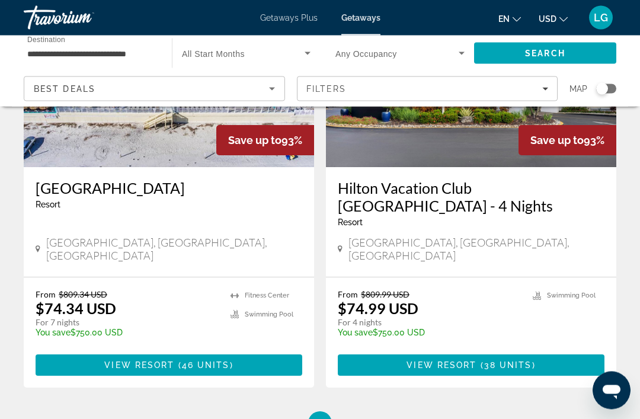
scroll to position [2321, 0]
click at [370, 413] on link "page 9" at bounding box center [361, 423] width 21 height 21
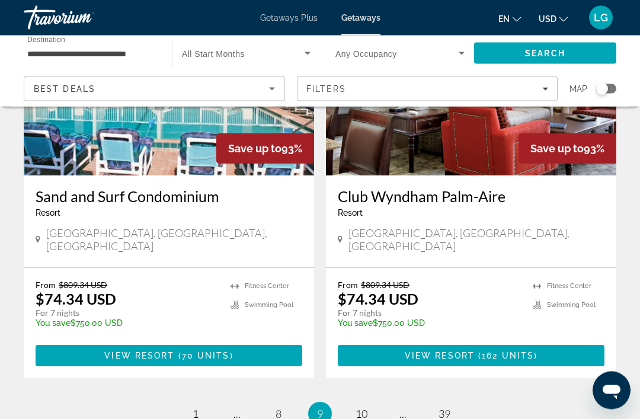
scroll to position [2337, 0]
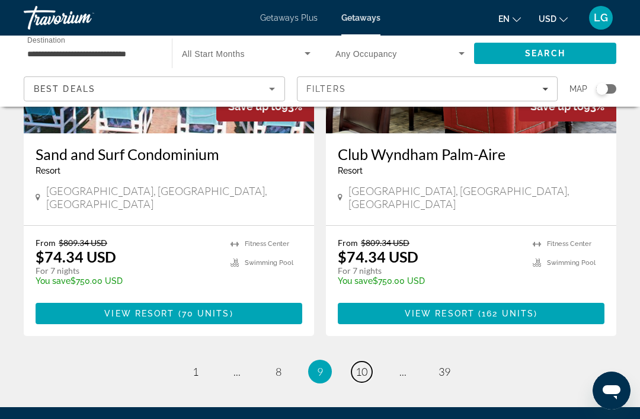
click at [363, 365] on span "10" at bounding box center [361, 371] width 12 height 13
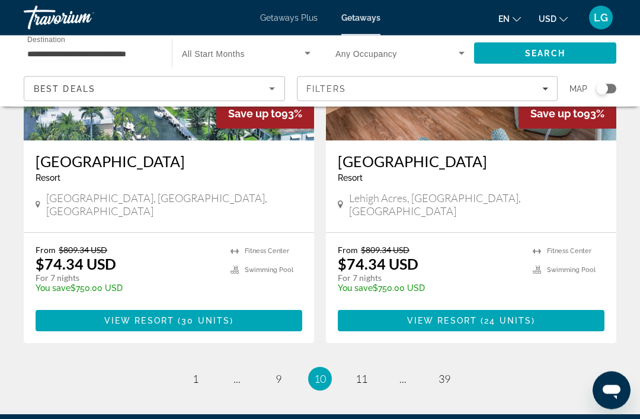
scroll to position [2337, 0]
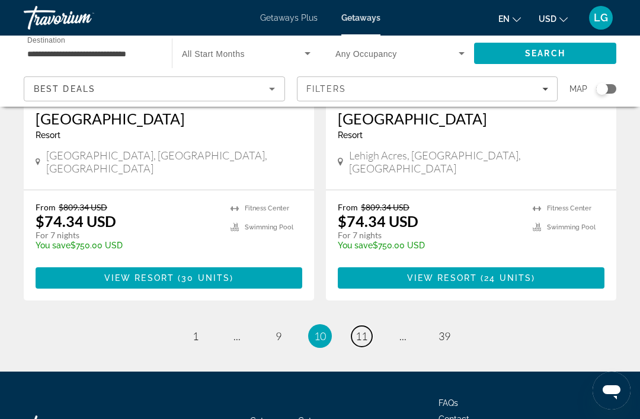
click at [364, 329] on span "11" at bounding box center [361, 335] width 12 height 13
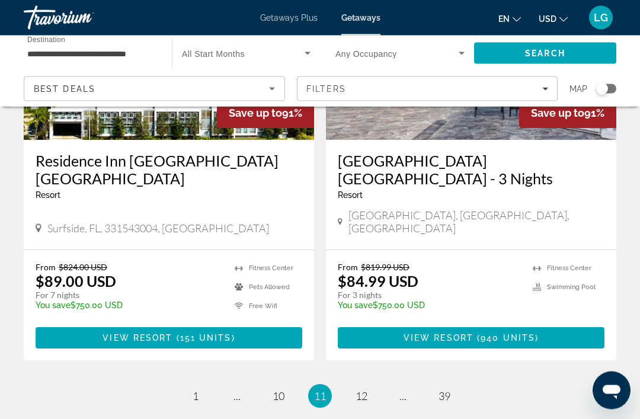
scroll to position [2295, 0]
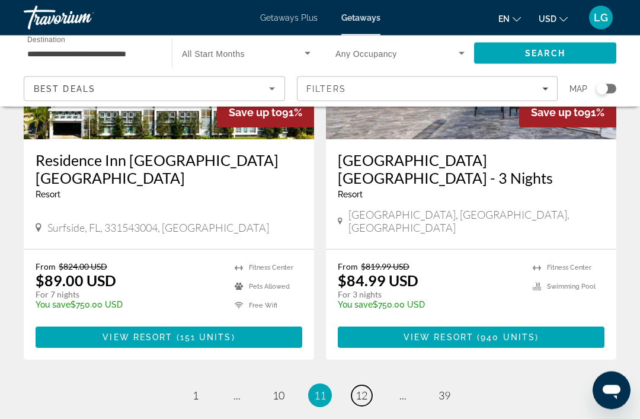
click at [365, 389] on span "12" at bounding box center [361, 395] width 12 height 13
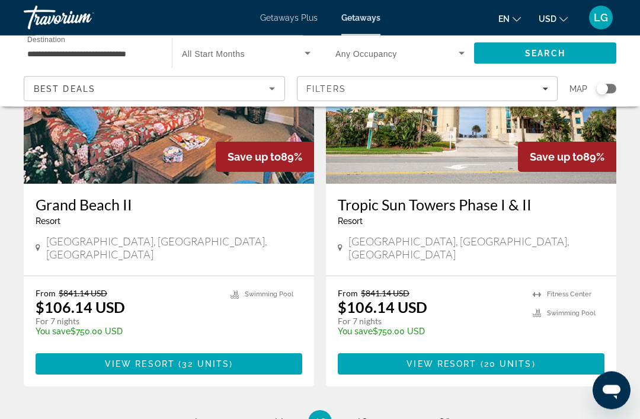
scroll to position [2341, 0]
click at [360, 415] on span "13" at bounding box center [361, 421] width 12 height 13
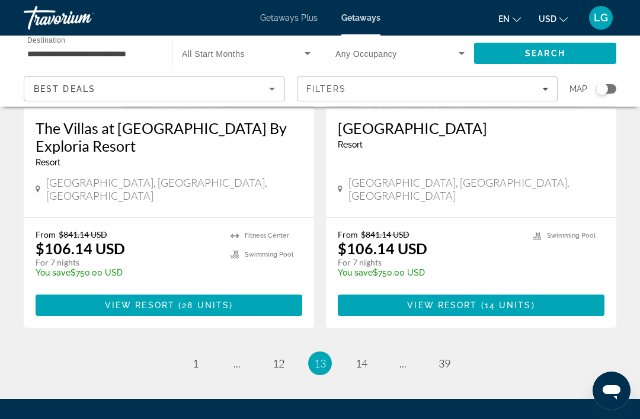
scroll to position [2337, 0]
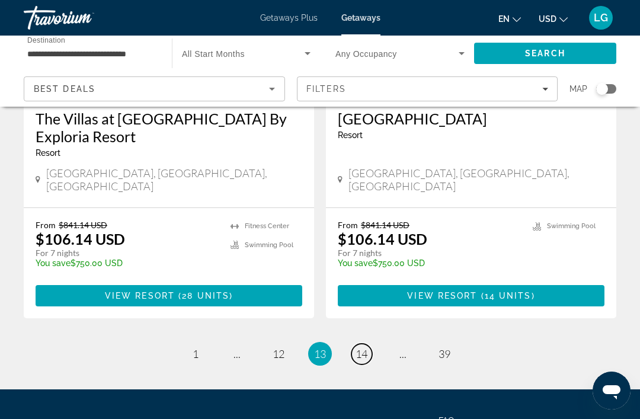
click at [363, 347] on span "14" at bounding box center [361, 353] width 12 height 13
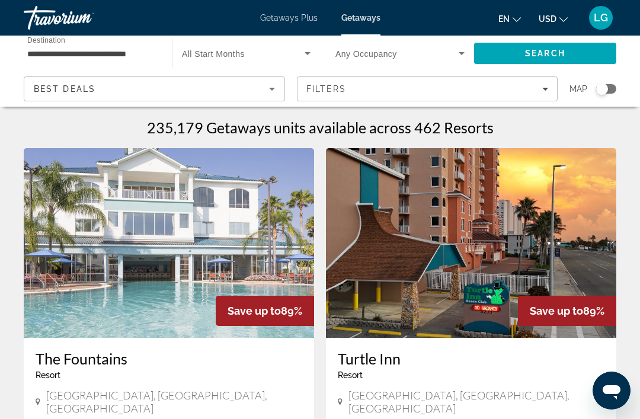
click at [547, 85] on div "Filters" at bounding box center [427, 88] width 242 height 9
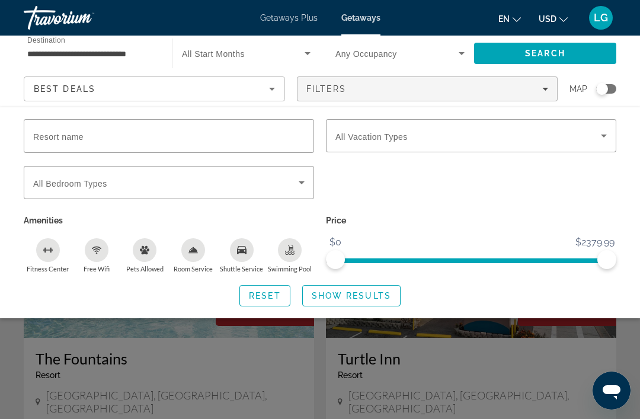
click at [270, 89] on icon "Sort by" at bounding box center [272, 89] width 14 height 14
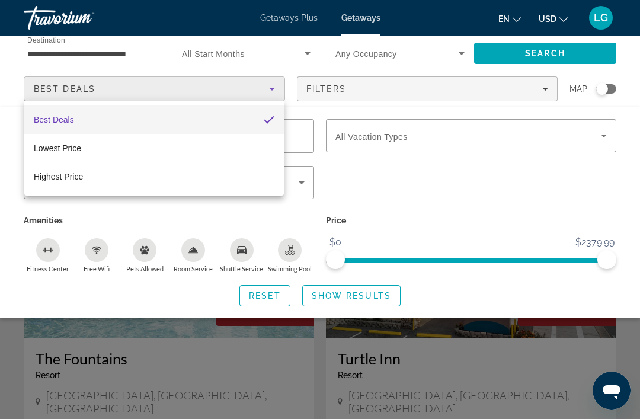
click at [274, 88] on div at bounding box center [320, 209] width 640 height 419
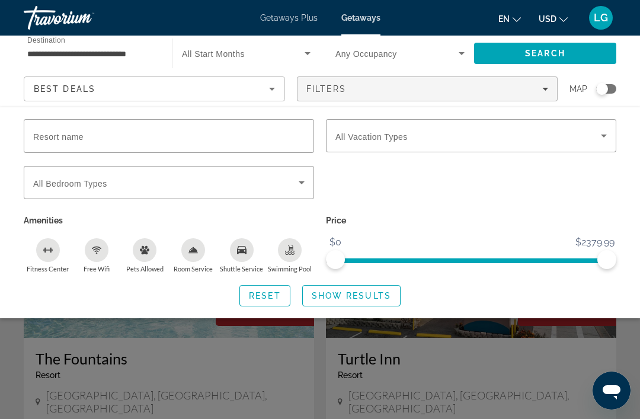
click at [551, 86] on span "Filters" at bounding box center [427, 89] width 260 height 28
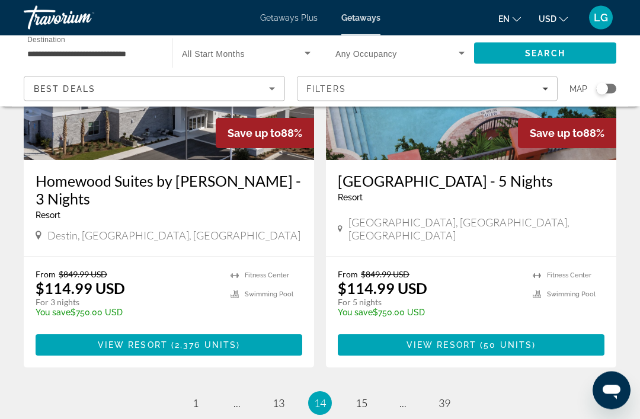
scroll to position [2293, 0]
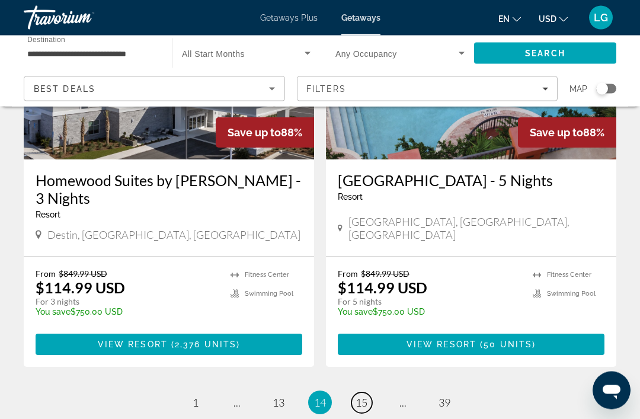
click at [358, 396] on span "15" at bounding box center [361, 402] width 12 height 13
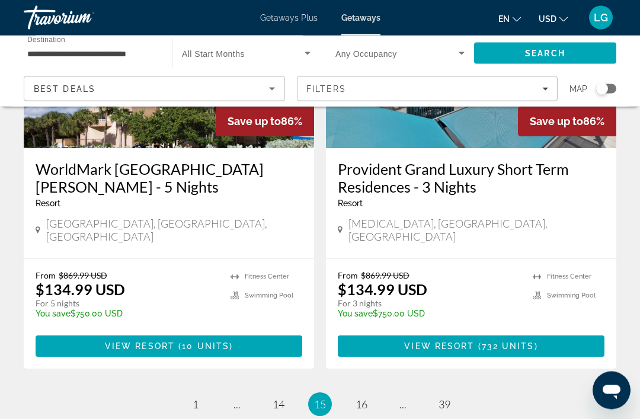
scroll to position [2391, 0]
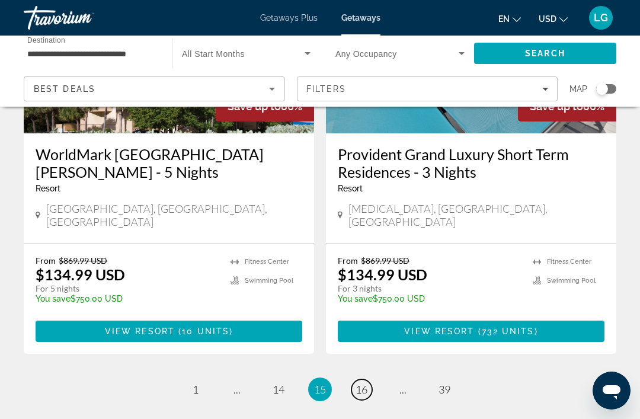
click at [369, 379] on link "page 16" at bounding box center [361, 389] width 21 height 21
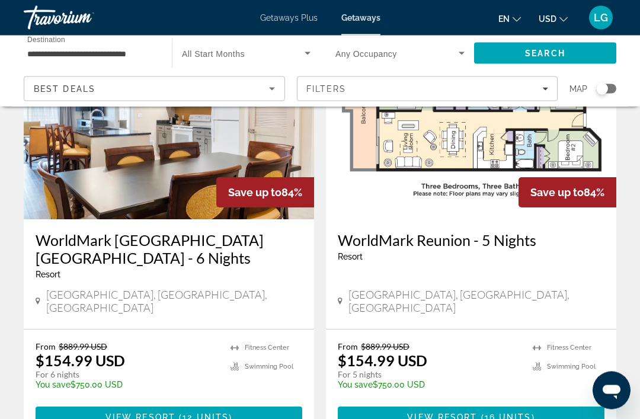
scroll to position [2269, 0]
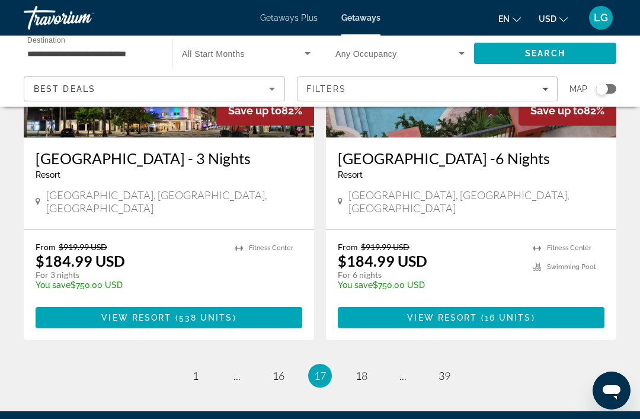
scroll to position [2330, 0]
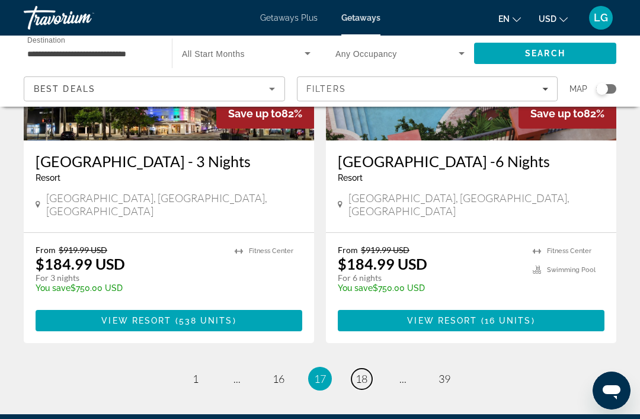
click at [364, 372] on span "18" at bounding box center [361, 378] width 12 height 13
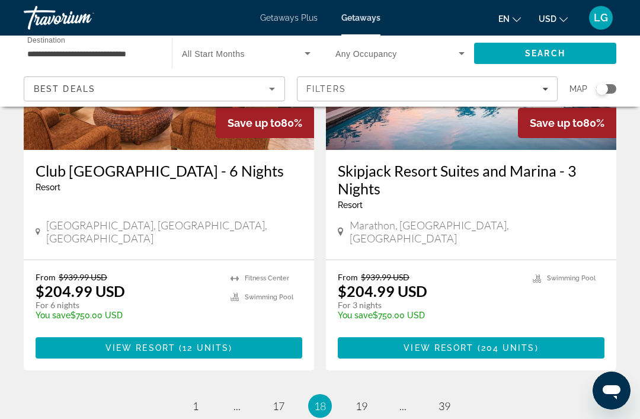
scroll to position [2409, 0]
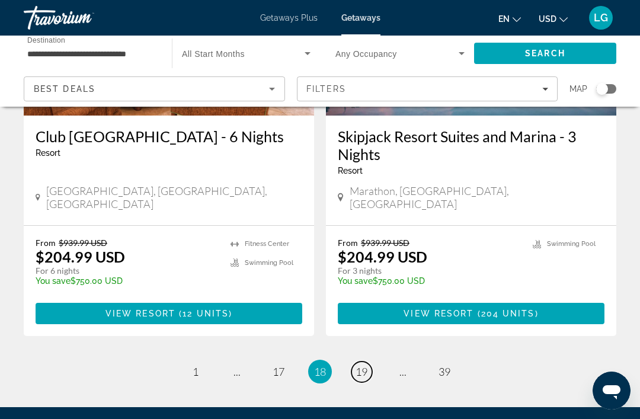
click at [360, 365] on span "19" at bounding box center [361, 371] width 12 height 13
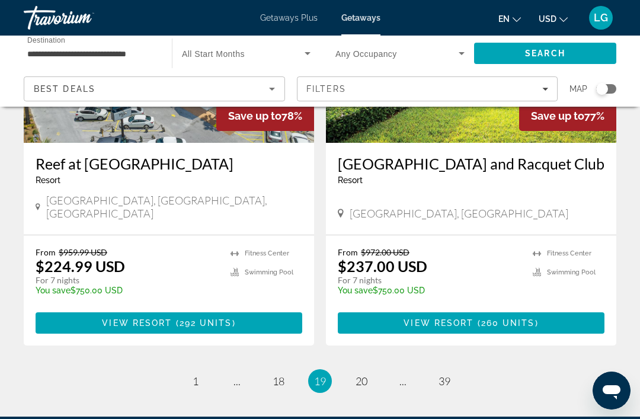
scroll to position [2355, 0]
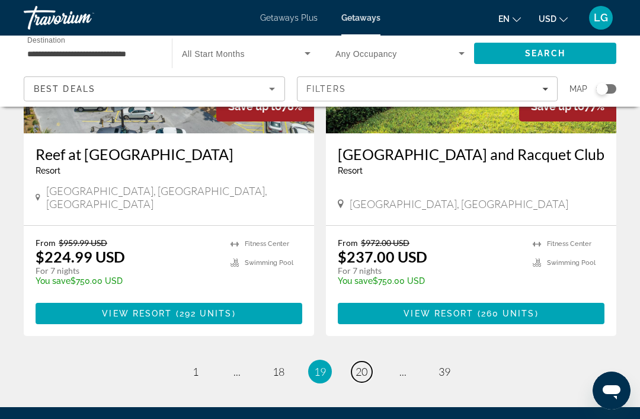
click at [361, 365] on span "20" at bounding box center [361, 371] width 12 height 13
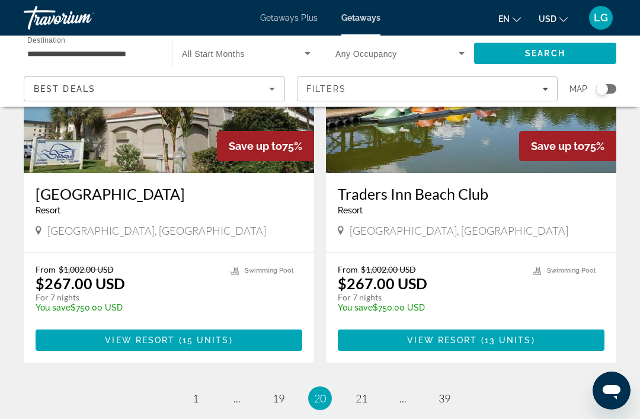
scroll to position [2335, 0]
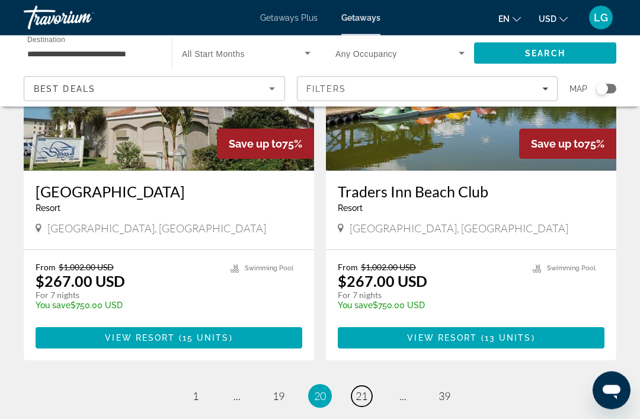
click at [364, 390] on span "21" at bounding box center [361, 396] width 12 height 13
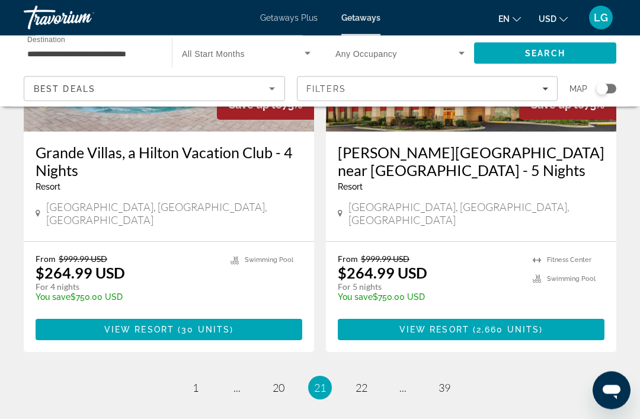
scroll to position [2269, 0]
click at [362, 381] on span "22" at bounding box center [361, 387] width 12 height 13
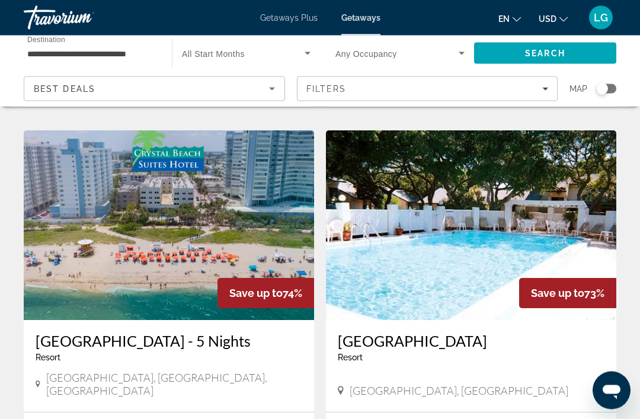
scroll to position [1338, 0]
click at [460, 206] on img "Main content" at bounding box center [471, 225] width 290 height 190
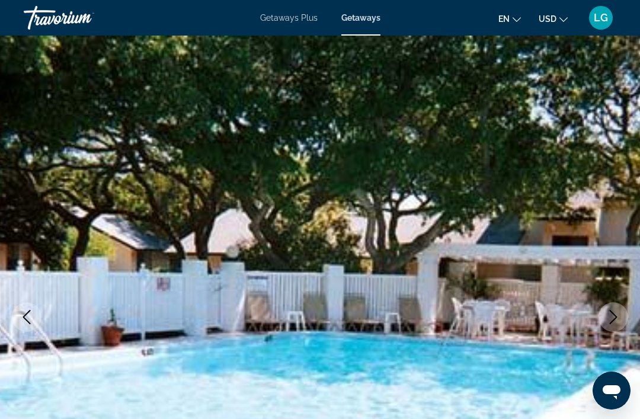
click at [605, 314] on button "Next image" at bounding box center [613, 317] width 30 height 30
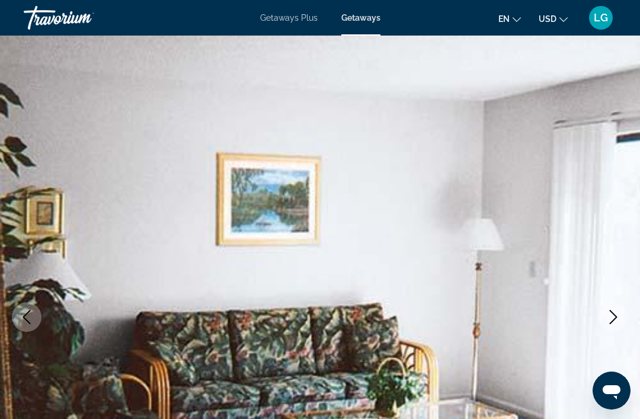
click at [606, 314] on icon "Next image" at bounding box center [613, 317] width 14 height 14
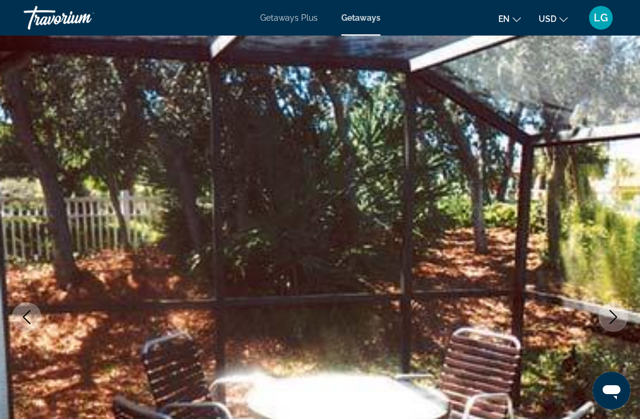
click at [604, 316] on button "Next image" at bounding box center [613, 317] width 30 height 30
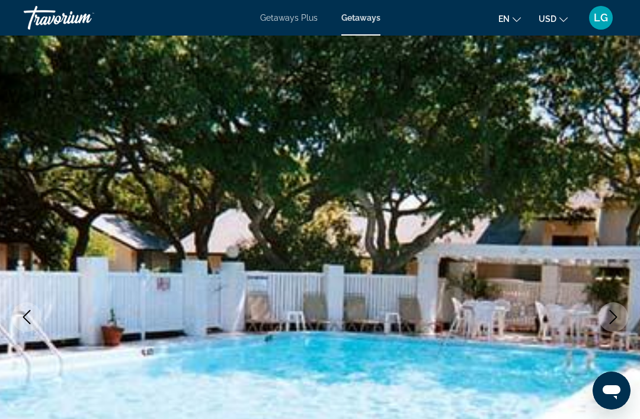
click at [608, 315] on icon "Next image" at bounding box center [613, 317] width 14 height 14
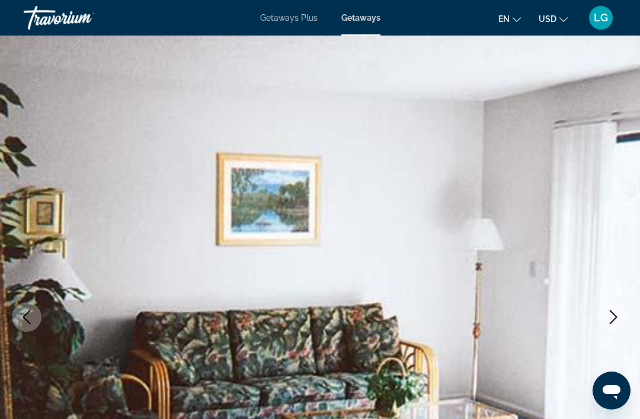
click at [608, 317] on icon "Next image" at bounding box center [613, 317] width 14 height 14
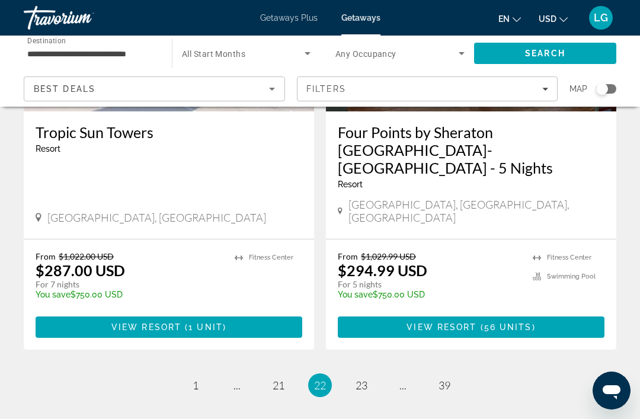
scroll to position [2363, 0]
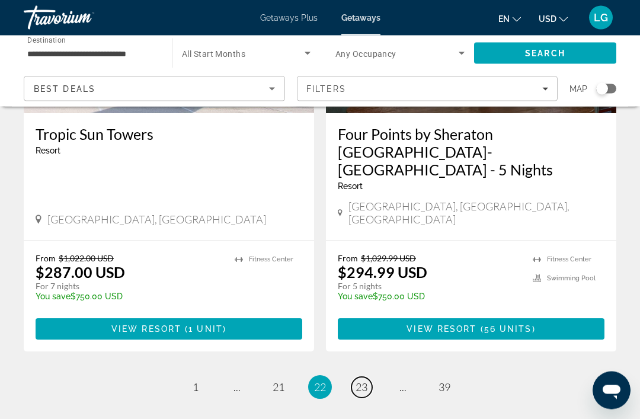
click at [371, 377] on link "page 23" at bounding box center [361, 387] width 21 height 21
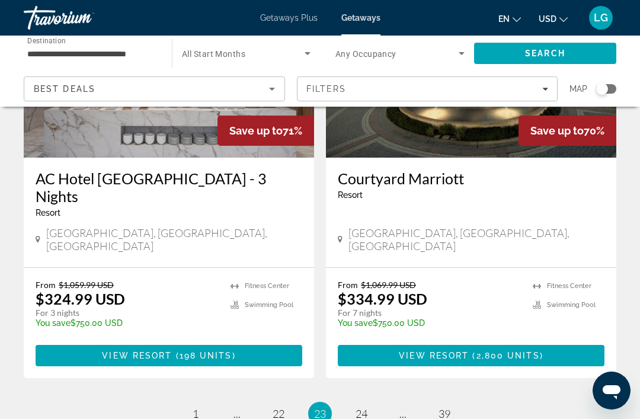
scroll to position [2328, 0]
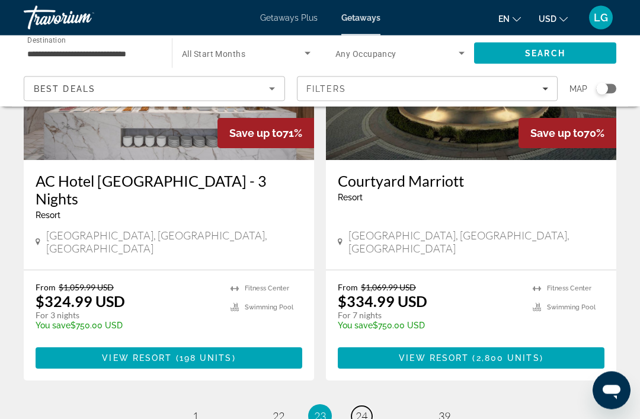
click at [370, 406] on link "page 24" at bounding box center [361, 416] width 21 height 21
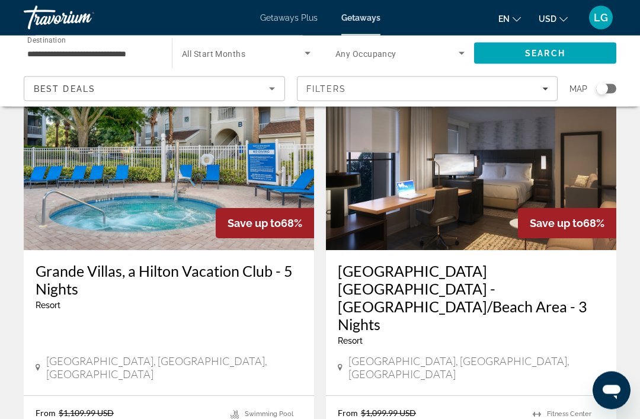
scroll to position [2408, 0]
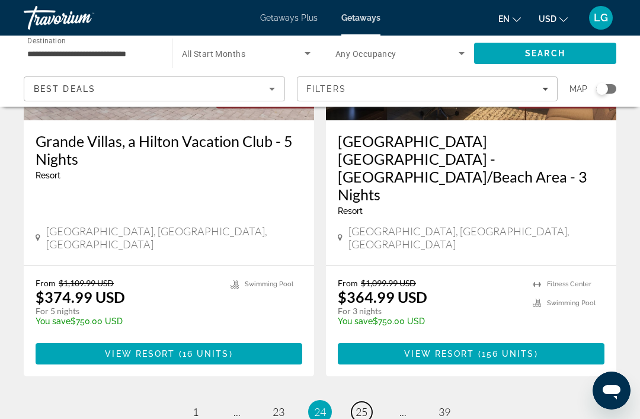
click at [371, 402] on link "page 25" at bounding box center [361, 412] width 21 height 21
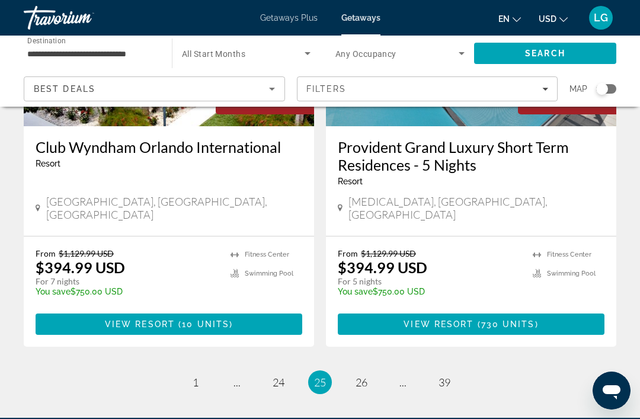
scroll to position [2338, 0]
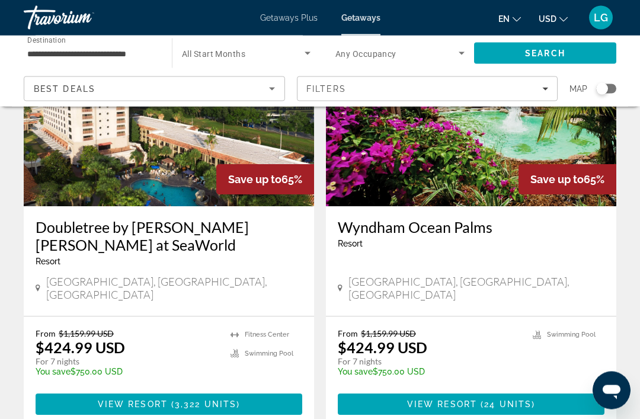
scroll to position [2324, 0]
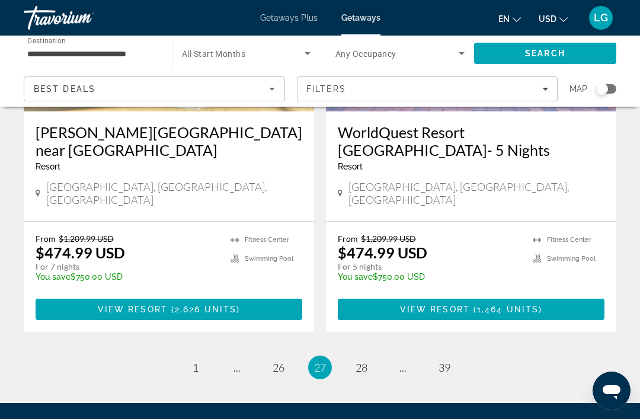
scroll to position [2322, 0]
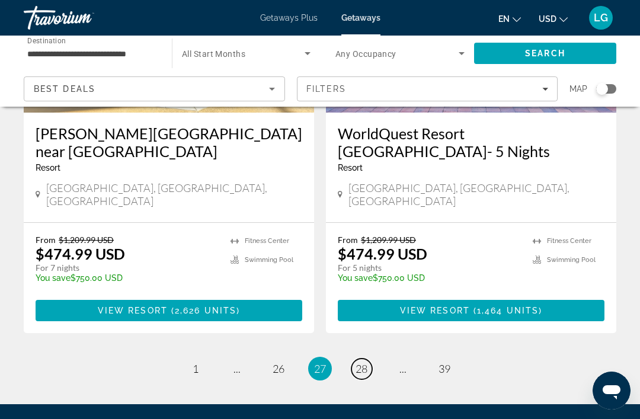
click at [368, 358] on link "page 28" at bounding box center [361, 368] width 21 height 21
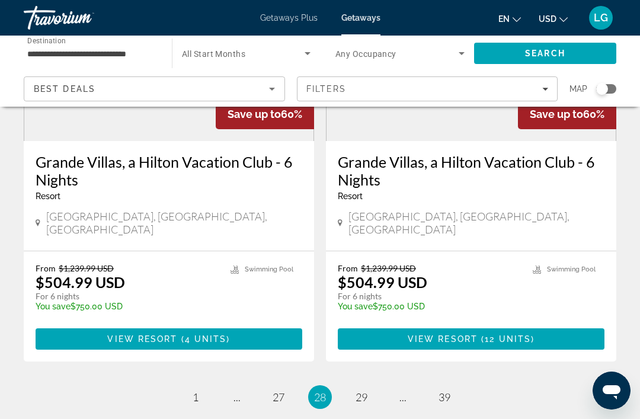
scroll to position [2365, 0]
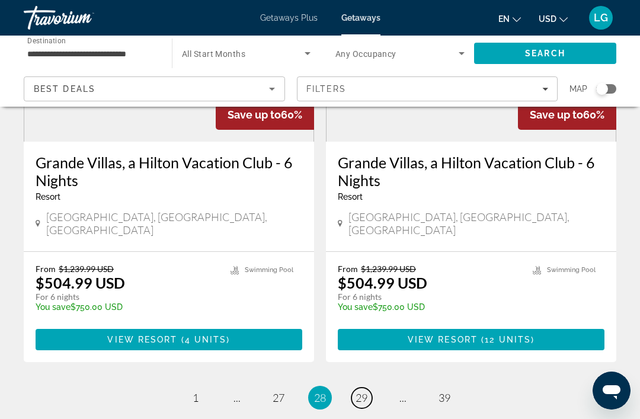
click at [368, 387] on link "page 29" at bounding box center [361, 397] width 21 height 21
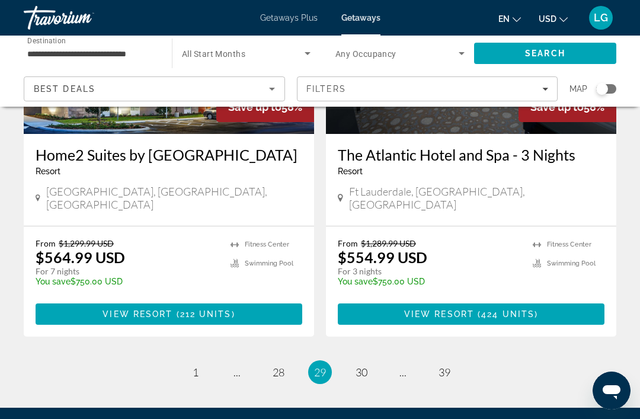
scroll to position [2373, 0]
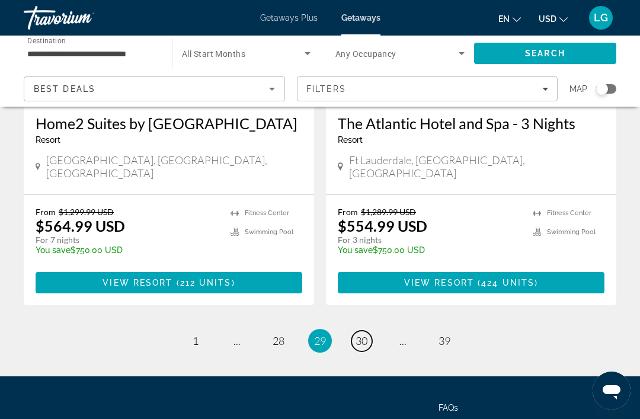
click at [369, 331] on link "page 30" at bounding box center [361, 341] width 21 height 21
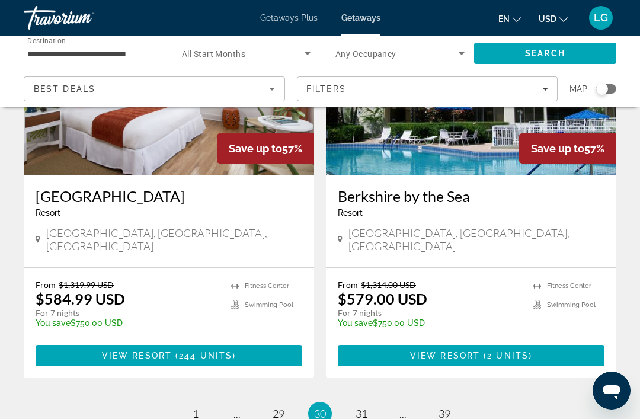
scroll to position [2337, 0]
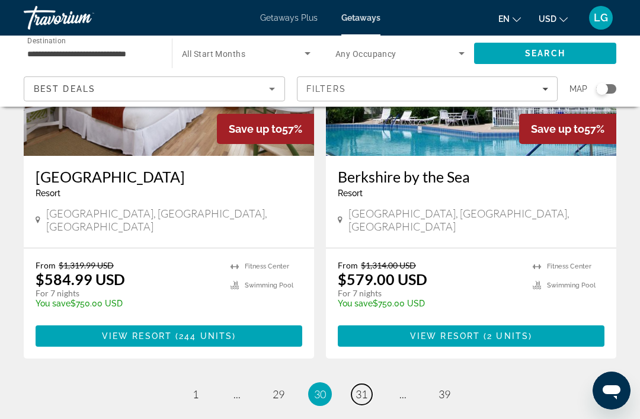
click at [366, 387] on span "31" at bounding box center [361, 393] width 12 height 13
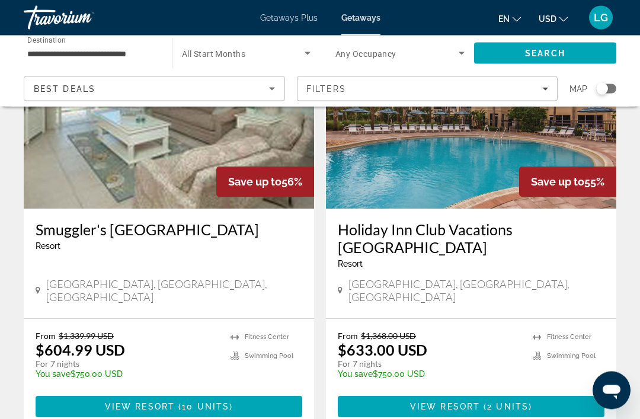
scroll to position [2316, 0]
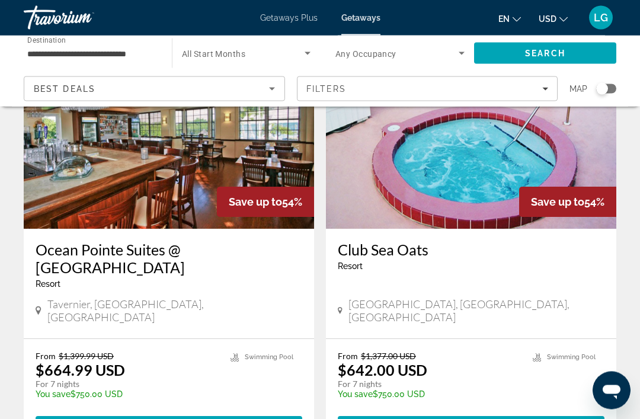
scroll to position [2279, 0]
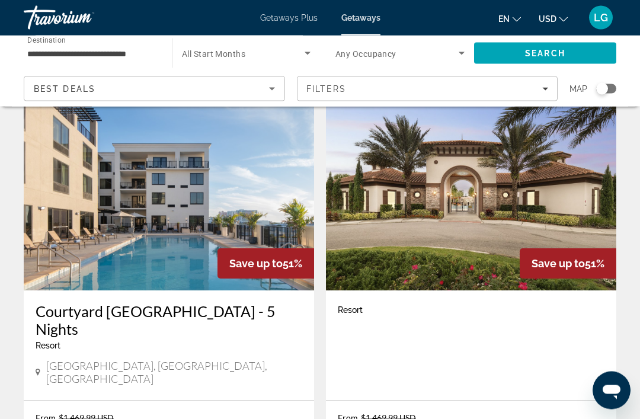
scroll to position [2204, 0]
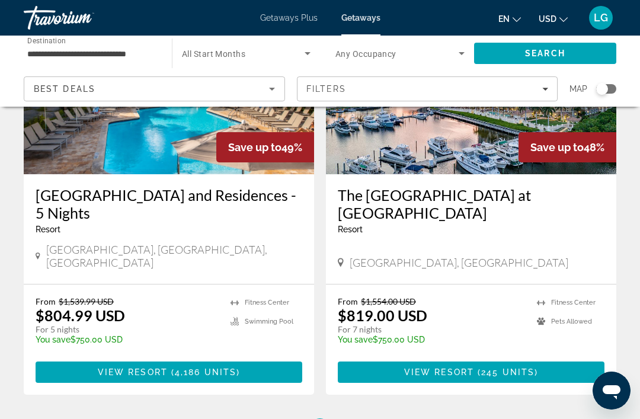
scroll to position [2373, 0]
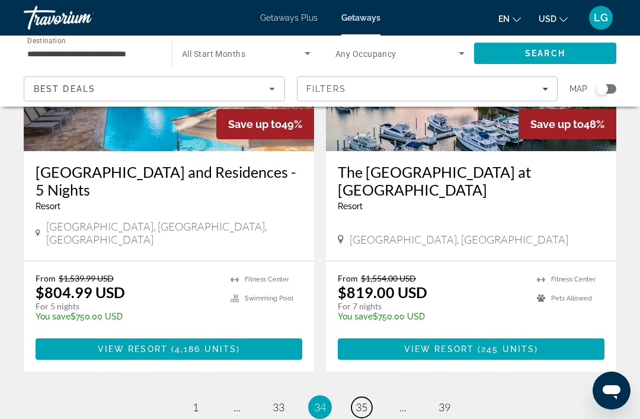
click at [369, 397] on link "page 35" at bounding box center [361, 407] width 21 height 21
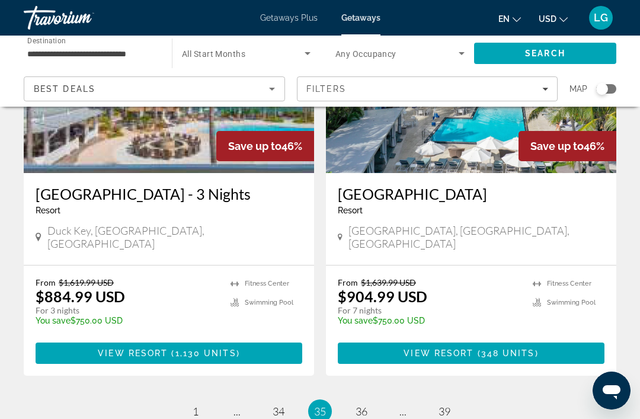
scroll to position [2355, 0]
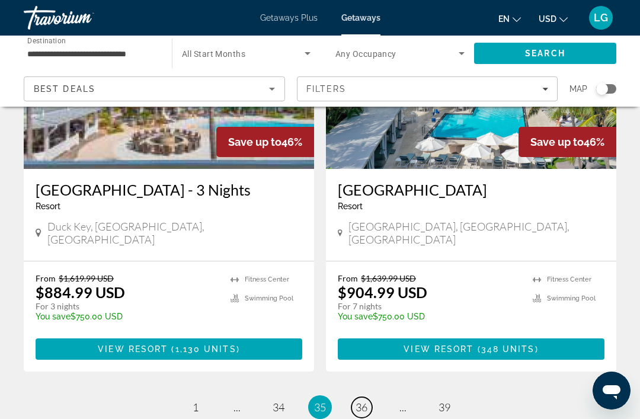
click at [370, 397] on link "page 36" at bounding box center [361, 407] width 21 height 21
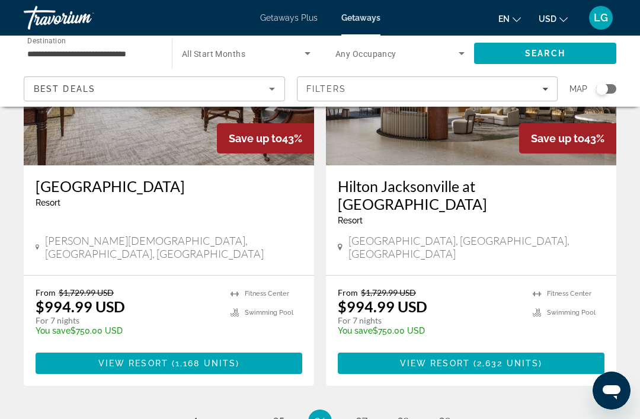
scroll to position [2319, 0]
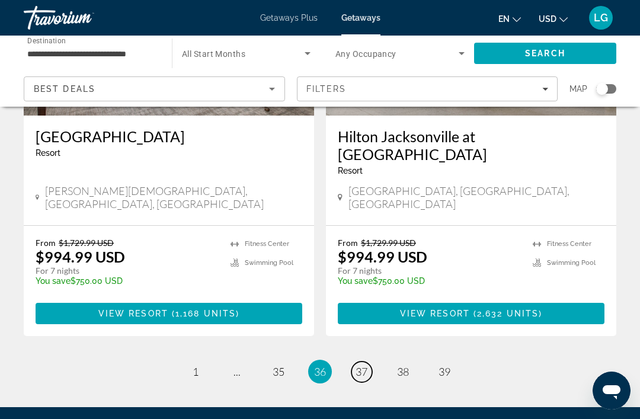
click at [371, 361] on link "page 37" at bounding box center [361, 371] width 21 height 21
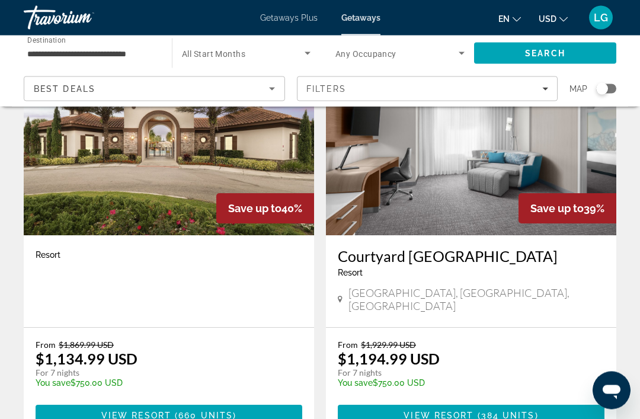
scroll to position [2236, 0]
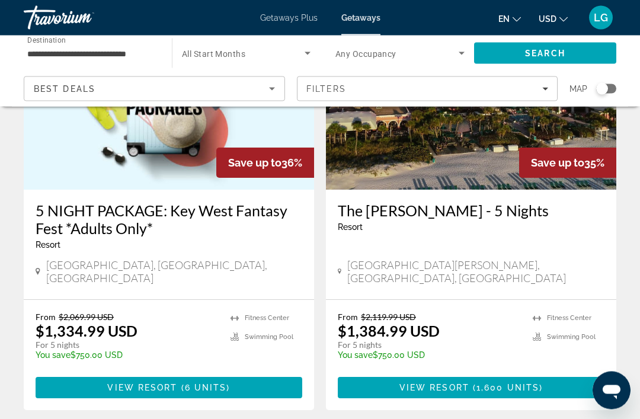
scroll to position [2317, 0]
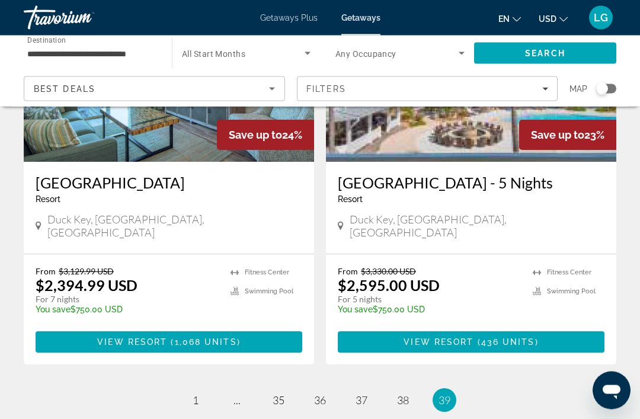
scroll to position [1934, 0]
